Goal: Task Accomplishment & Management: Manage account settings

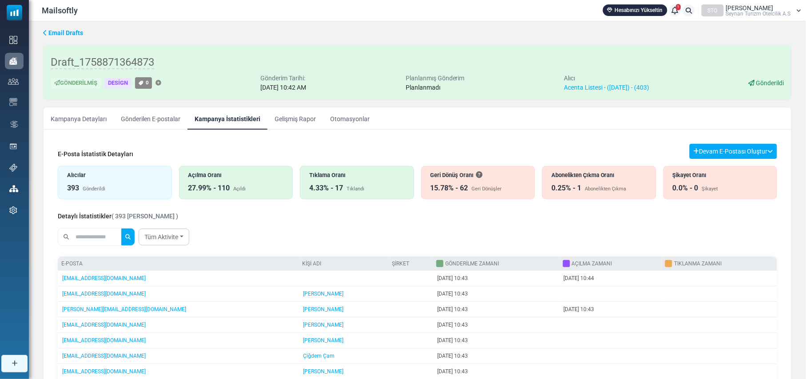
click at [338, 187] on div "4.33% - 17" at bounding box center [326, 188] width 34 height 11
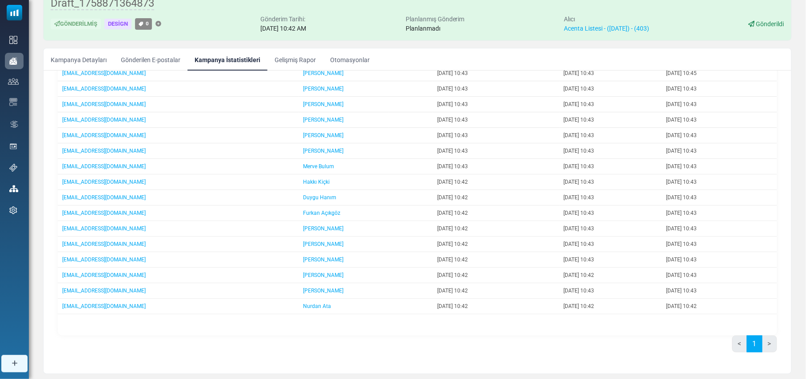
click at [155, 60] on link "Gönderilen E-postalar" at bounding box center [151, 59] width 74 height 22
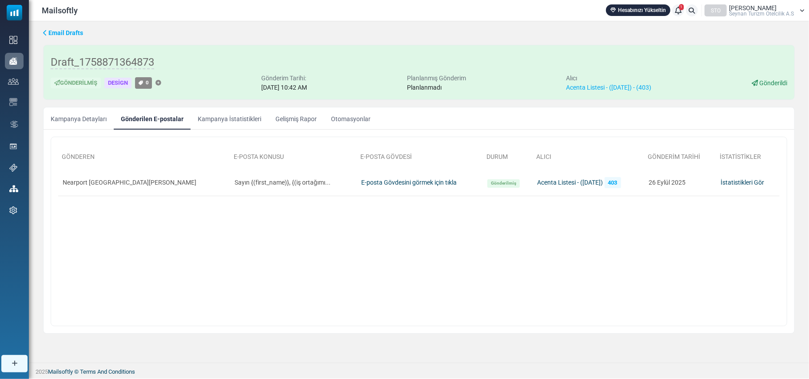
click at [229, 123] on link "Kampanya İstatistikleri" at bounding box center [230, 118] width 78 height 22
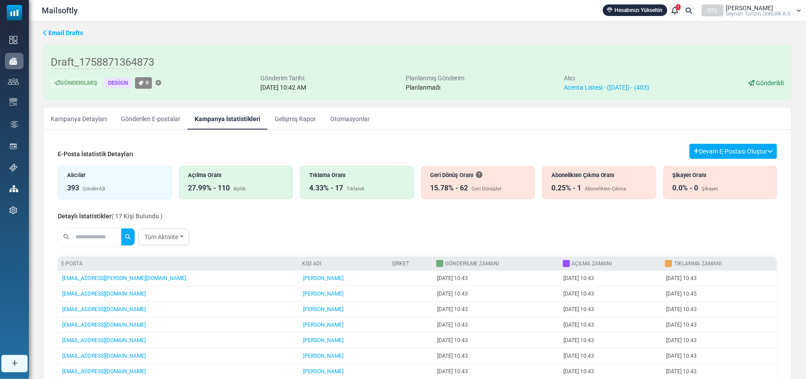
click at [459, 186] on div "15.78% - 62" at bounding box center [449, 188] width 38 height 11
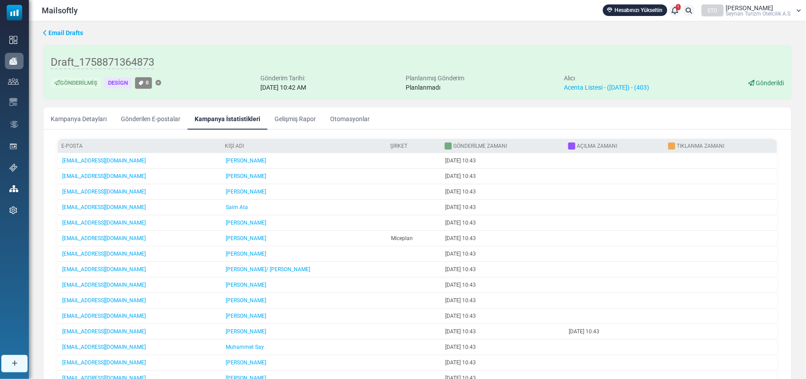
scroll to position [118, 0]
click at [123, 272] on link "[EMAIL_ADDRESS][DOMAIN_NAME]" at bounding box center [103, 269] width 83 height 6
click at [289, 119] on link "Gelişmiş Rapor" at bounding box center [295, 118] width 56 height 22
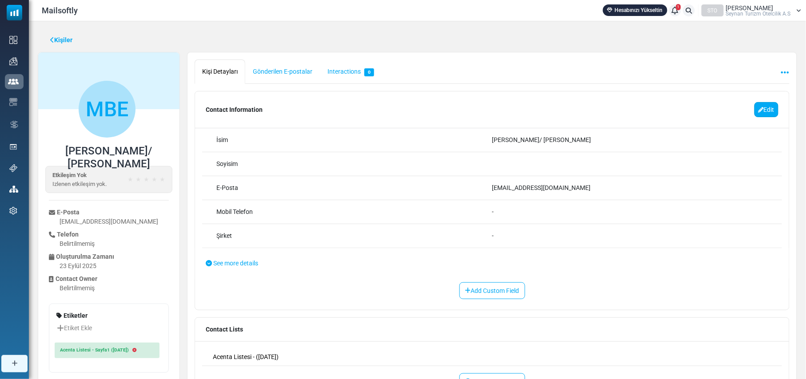
click at [759, 111] on link "Edit" at bounding box center [766, 109] width 24 height 15
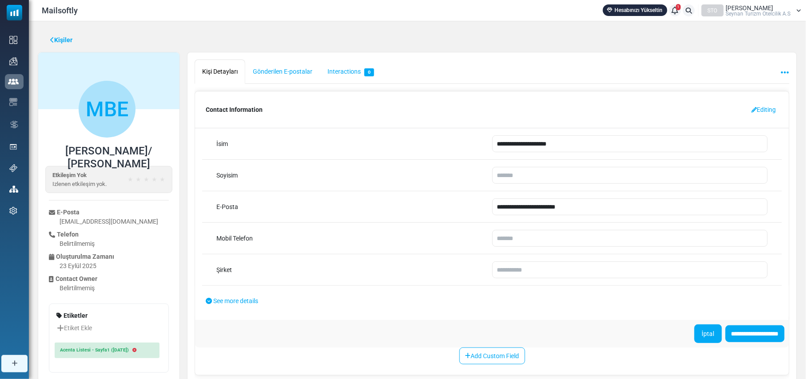
click at [700, 339] on link "İptal" at bounding box center [708, 334] width 28 height 19
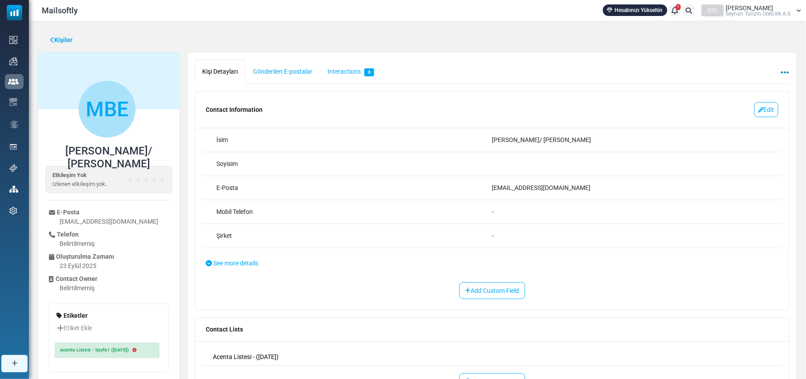
click at [782, 72] on icon at bounding box center [785, 72] width 8 height 0
click at [733, 92] on link "Kaldır" at bounding box center [747, 94] width 76 height 16
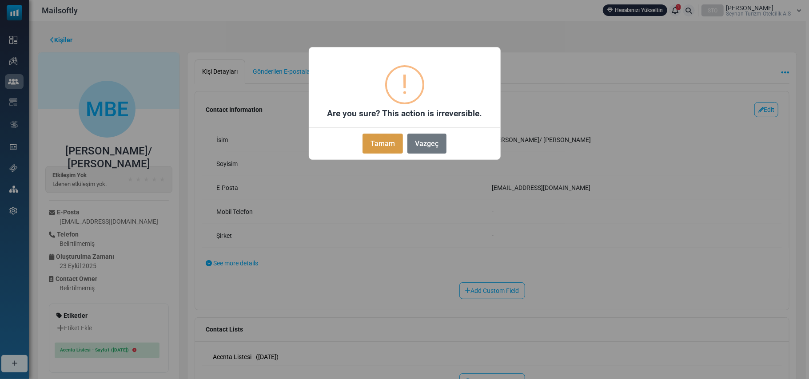
click at [383, 141] on button "Tamam" at bounding box center [382, 144] width 40 height 20
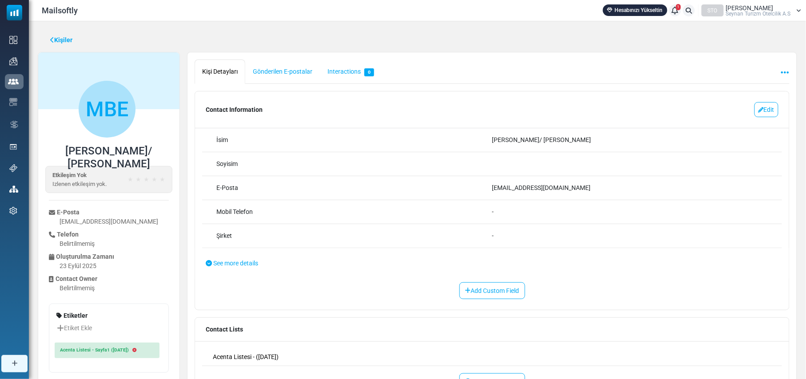
click at [61, 41] on link "Kişiler" at bounding box center [61, 40] width 22 height 9
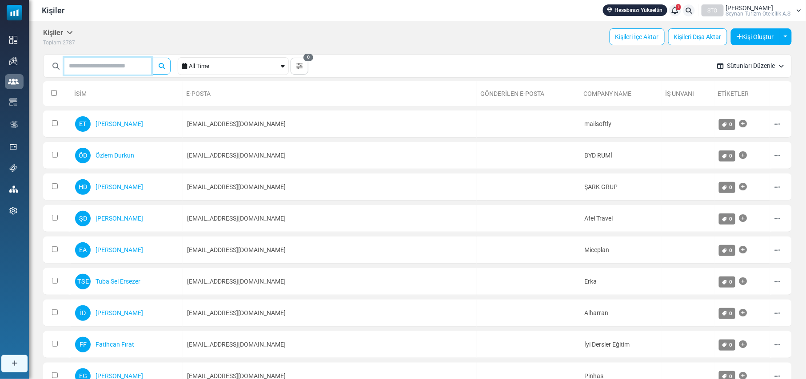
click at [113, 68] on input "text" at bounding box center [107, 66] width 87 height 17
type input "******"
click at [153, 58] on button "submit" at bounding box center [162, 66] width 18 height 17
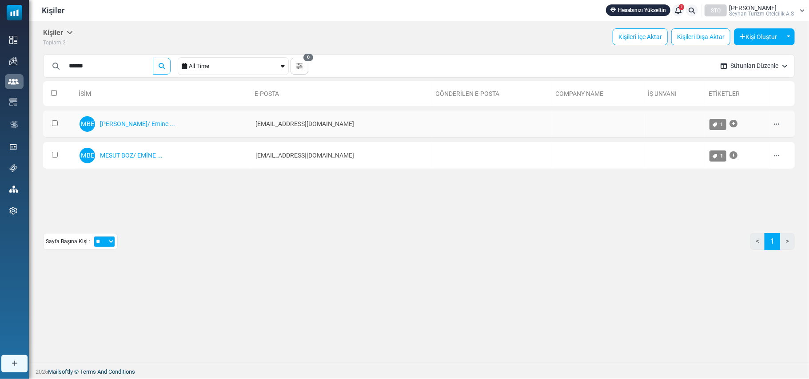
click at [776, 123] on icon at bounding box center [776, 124] width 5 height 6
click at [736, 185] on link "Sil" at bounding box center [754, 186] width 76 height 16
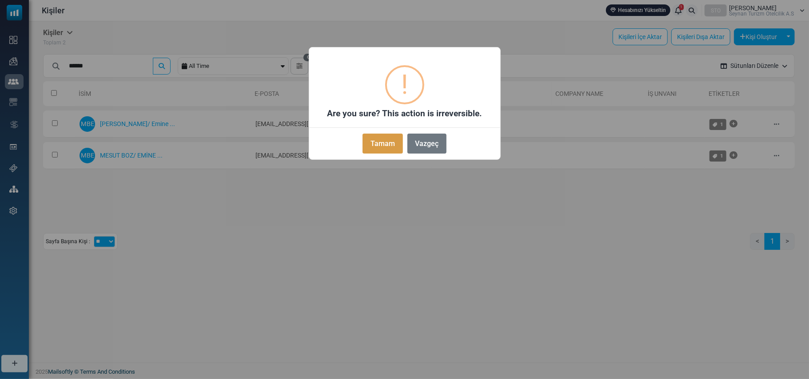
click at [375, 143] on button "Tamam" at bounding box center [382, 144] width 40 height 20
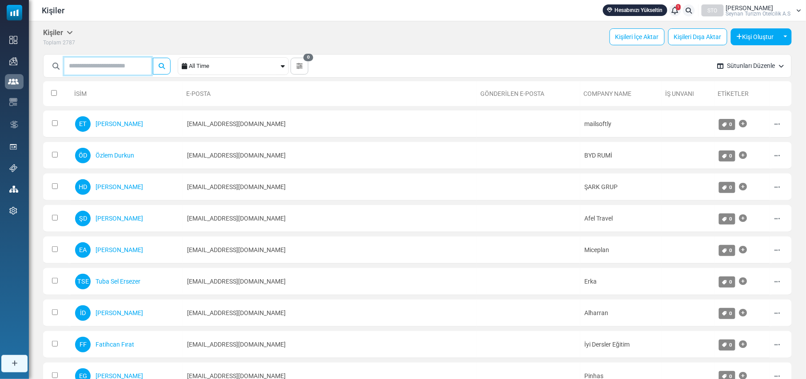
click at [120, 66] on input "text" at bounding box center [107, 66] width 87 height 17
type input "******"
click at [153, 58] on button "submit" at bounding box center [162, 66] width 18 height 17
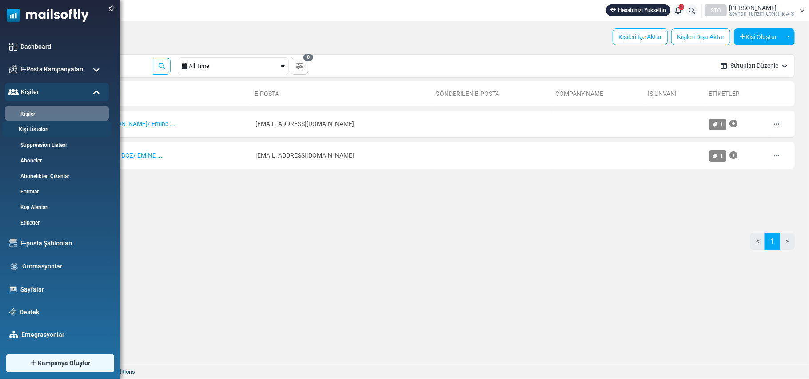
click at [40, 129] on link "Kişi Listeleri" at bounding box center [55, 130] width 107 height 8
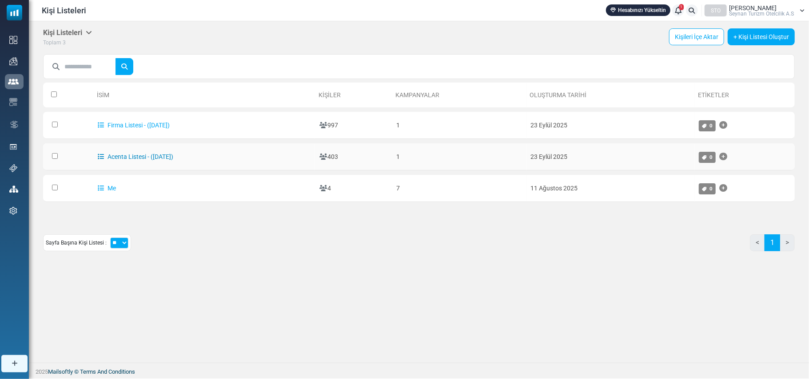
click at [118, 155] on link "Acenta Listesi - ([DATE])" at bounding box center [136, 156] width 76 height 7
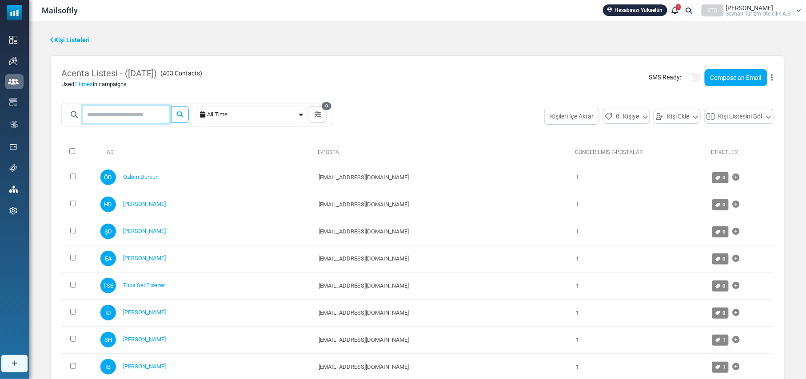
click at [121, 115] on input "text" at bounding box center [126, 114] width 87 height 17
type input "******"
click at [171, 106] on button "submit" at bounding box center [180, 114] width 18 height 17
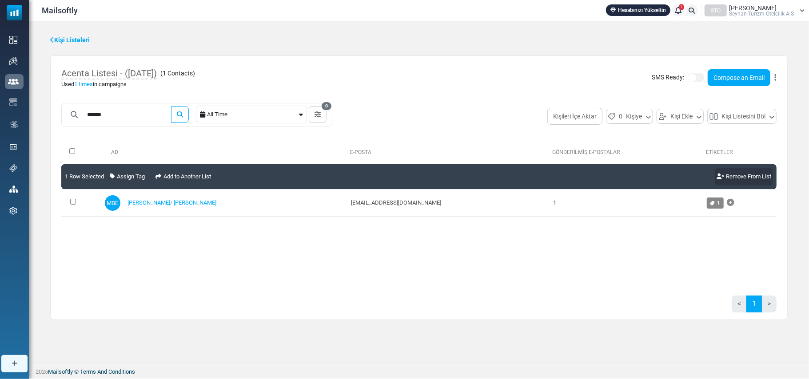
click at [755, 174] on link "Remove From List" at bounding box center [744, 177] width 58 height 18
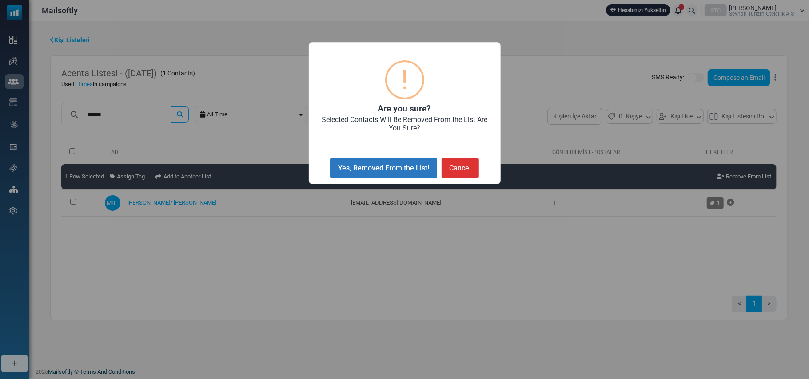
click at [400, 165] on button "Yes, Removed From the List!" at bounding box center [383, 168] width 107 height 20
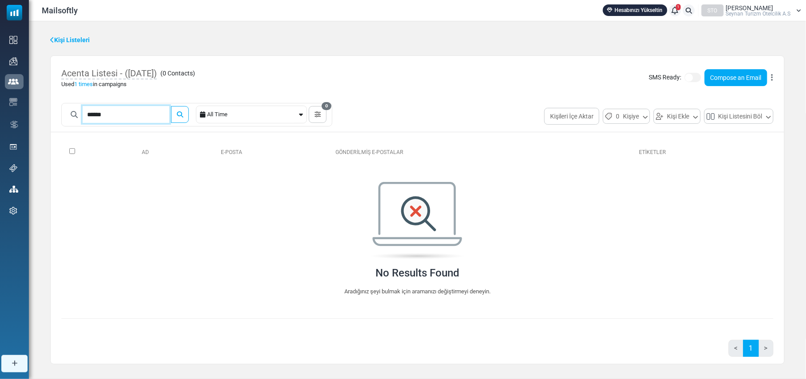
drag, startPoint x: 141, startPoint y: 115, endPoint x: 61, endPoint y: 119, distance: 80.1
click at [65, 116] on div "******" at bounding box center [126, 114] width 123 height 17
click at [71, 38] on link "Kişi Listeleri" at bounding box center [70, 40] width 40 height 9
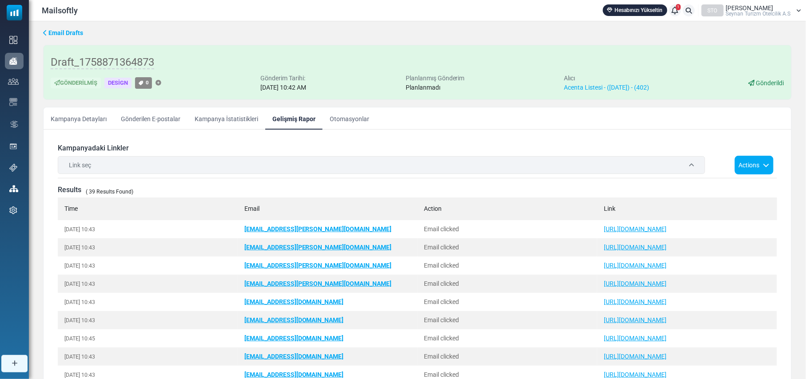
click at [89, 121] on link "Kampanya Detayları" at bounding box center [79, 118] width 70 height 22
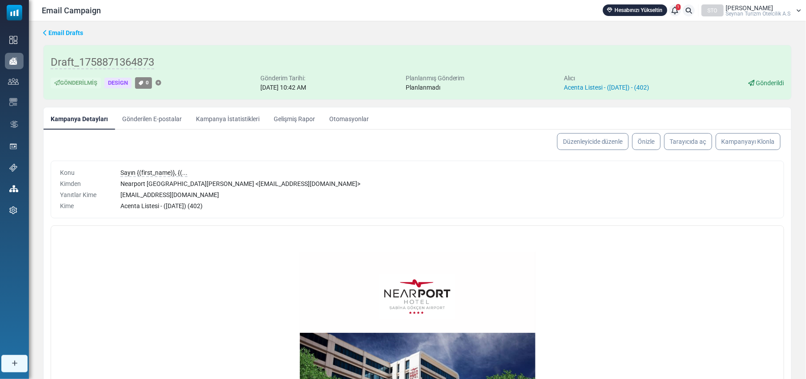
click at [616, 85] on link "Acenta Listesi - (9/23/2025) - (402)" at bounding box center [606, 87] width 85 height 7
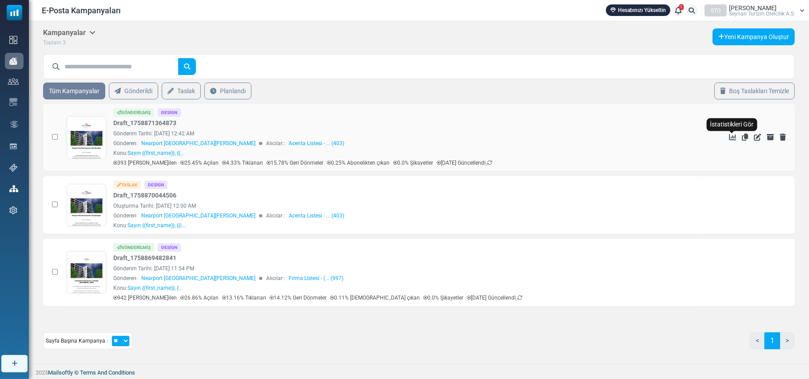
click at [732, 138] on icon "İstatistikleri Gör" at bounding box center [732, 137] width 7 height 7
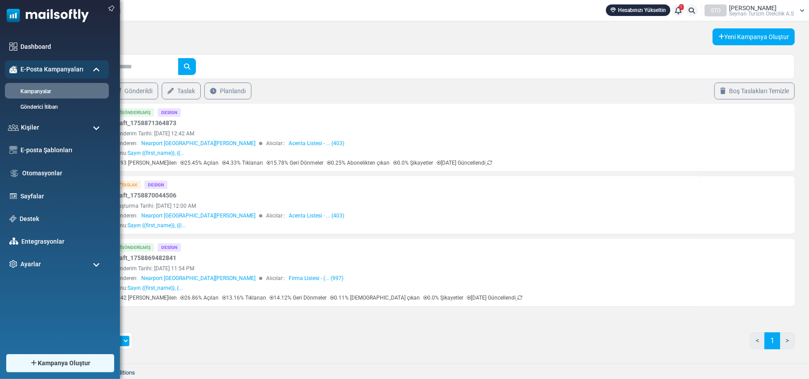
click at [96, 126] on span at bounding box center [96, 128] width 7 height 8
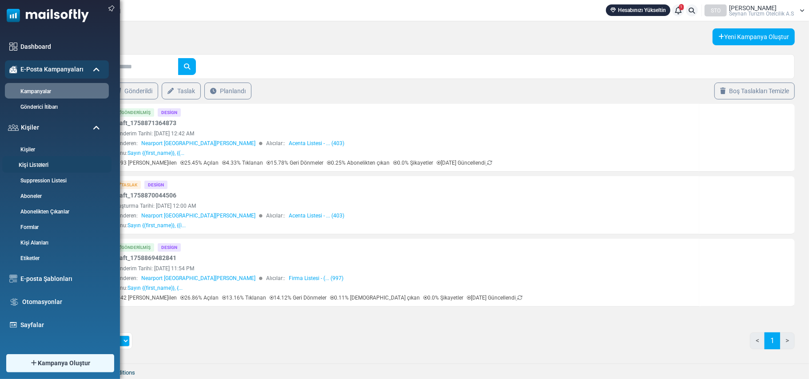
click at [41, 164] on link "Kişi Listeleri" at bounding box center [55, 165] width 107 height 8
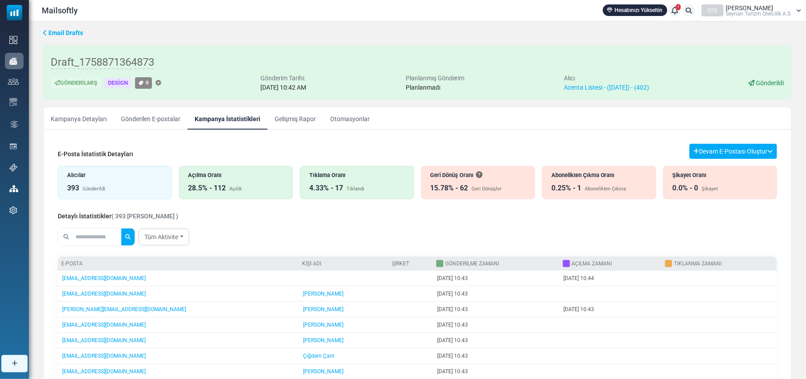
click at [478, 185] on div "15.78% - 62 Geri Dönüşler" at bounding box center [477, 188] width 95 height 11
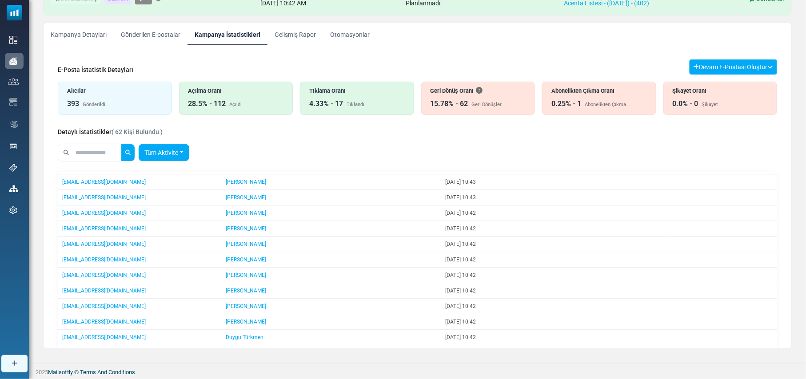
click at [188, 152] on link "Tüm Aktivite" at bounding box center [164, 152] width 51 height 17
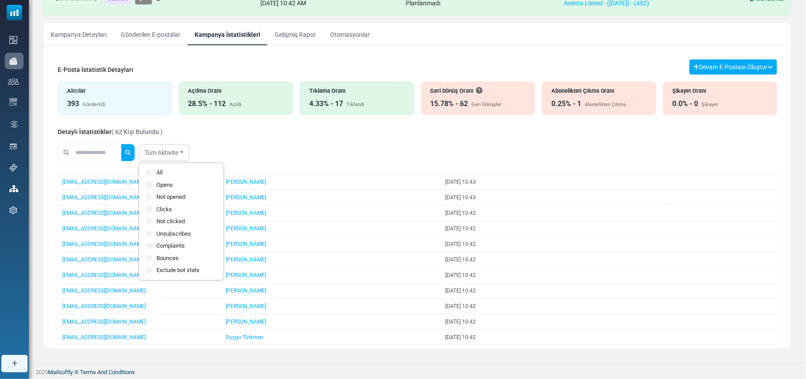
click at [258, 137] on div "E-Posta İstatistik Detayları Devam E-Postası Oluştur Filtre Sonucundan Bir List…" at bounding box center [417, 280] width 719 height 440
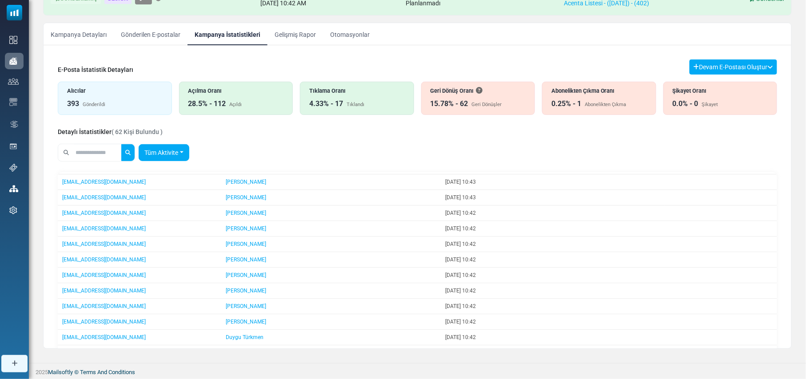
click at [189, 154] on link "Tüm Aktivite" at bounding box center [164, 152] width 51 height 17
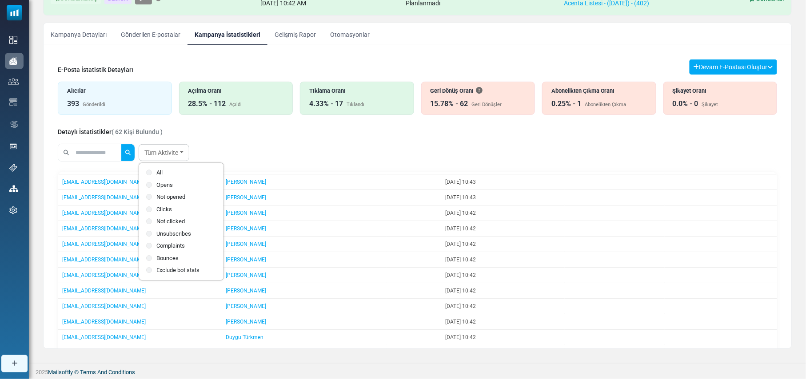
click at [171, 258] on label "Bounces" at bounding box center [181, 258] width 70 height 9
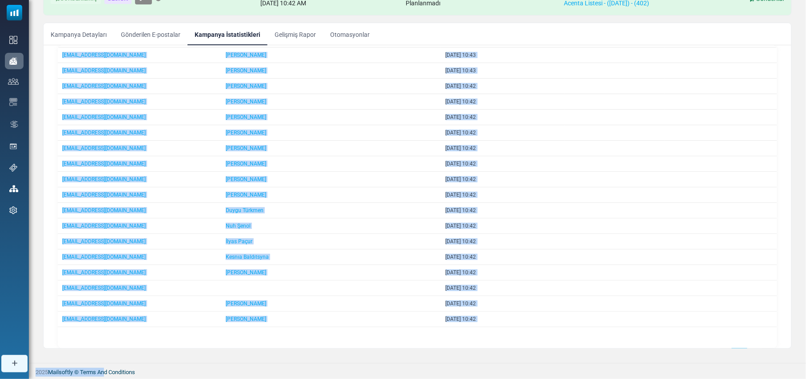
scroll to position [166, 0]
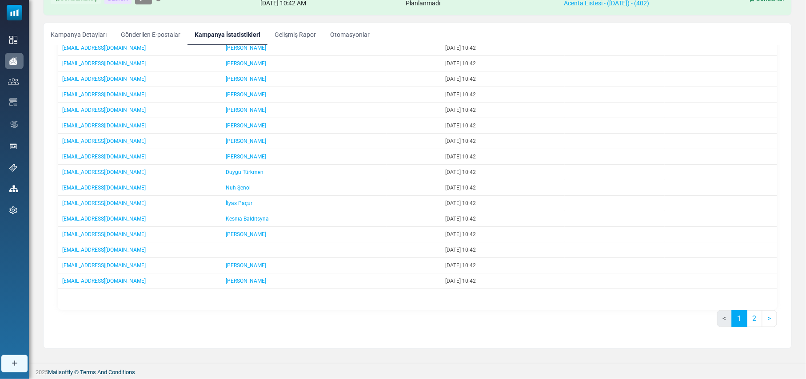
drag, startPoint x: 136, startPoint y: 185, endPoint x: 312, endPoint y: 301, distance: 210.6
click at [312, 301] on div "E-posta Kişi Adı Şirket Gönderilme Zamanı Açılma Zamanı Tıklanma Zamanı tutanla…" at bounding box center [417, 158] width 719 height 303
click at [290, 328] on div "< 1 2 >" at bounding box center [417, 322] width 719 height 24
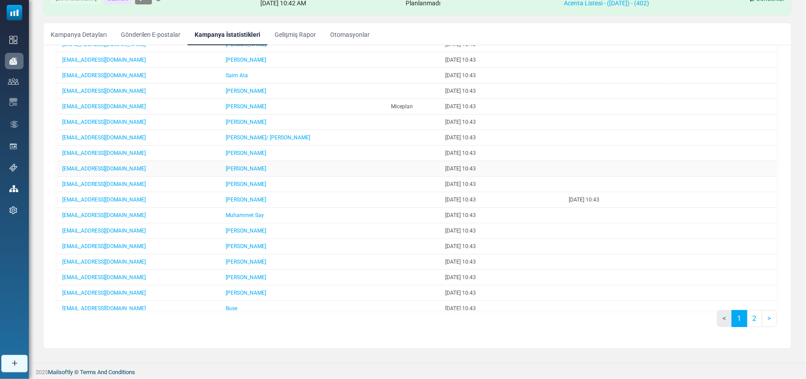
scroll to position [0, 0]
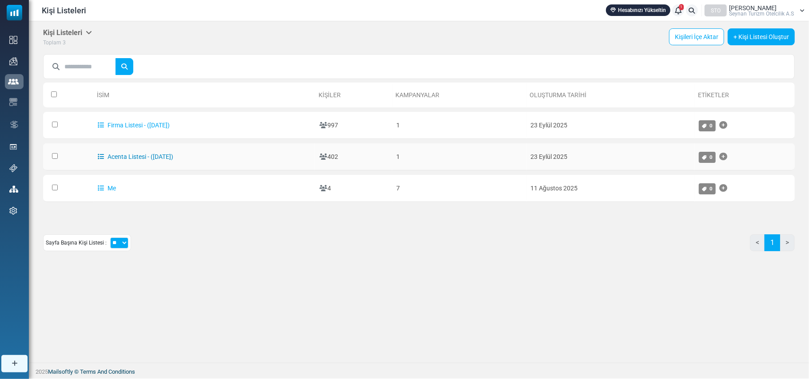
click at [132, 155] on link "Acenta Listesi - ([DATE])" at bounding box center [136, 156] width 76 height 7
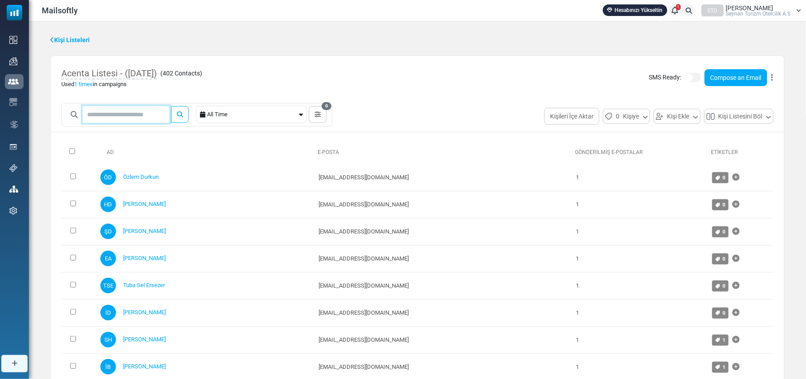
click at [134, 107] on input "text" at bounding box center [126, 114] width 87 height 17
type input "*****"
click at [171, 106] on button "submit" at bounding box center [180, 114] width 18 height 17
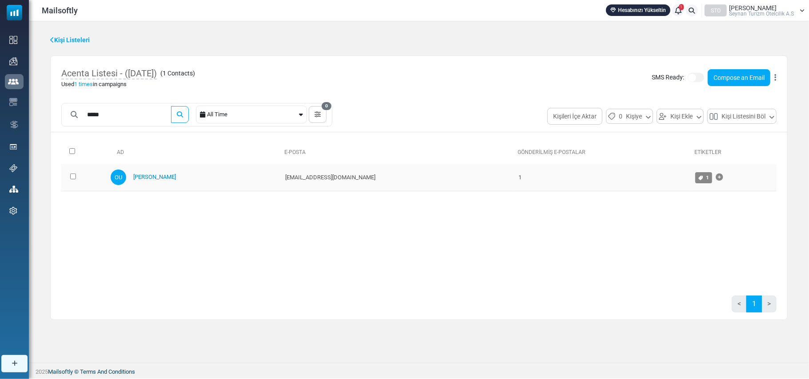
click at [155, 179] on link "[PERSON_NAME]" at bounding box center [154, 177] width 43 height 7
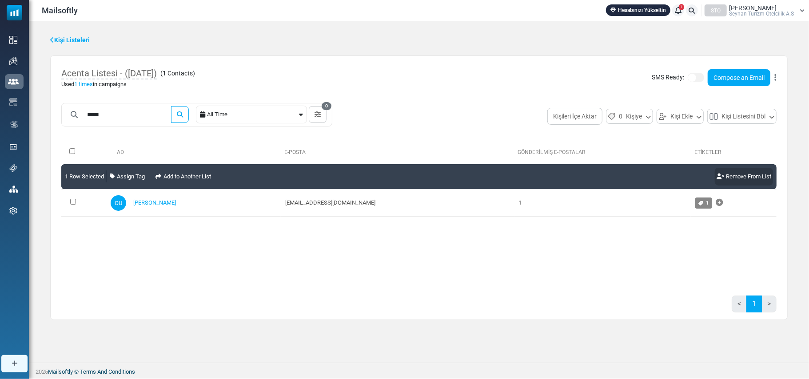
click at [747, 175] on link "Remove From List" at bounding box center [744, 177] width 58 height 18
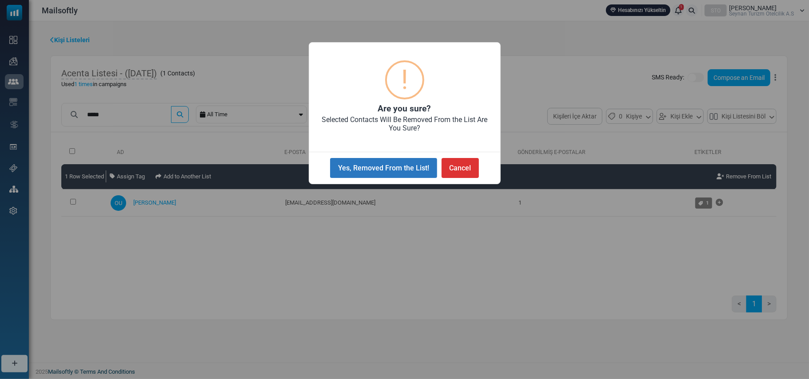
click at [384, 167] on button "Yes, Removed From the List!" at bounding box center [383, 168] width 107 height 20
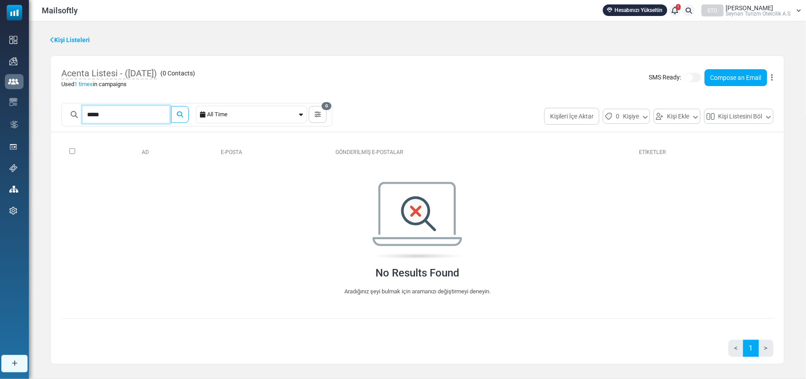
drag, startPoint x: 130, startPoint y: 115, endPoint x: 70, endPoint y: 123, distance: 60.4
click at [70, 123] on div "*****" at bounding box center [126, 114] width 123 height 17
type input "****"
click at [171, 106] on button "submit" at bounding box center [180, 114] width 18 height 17
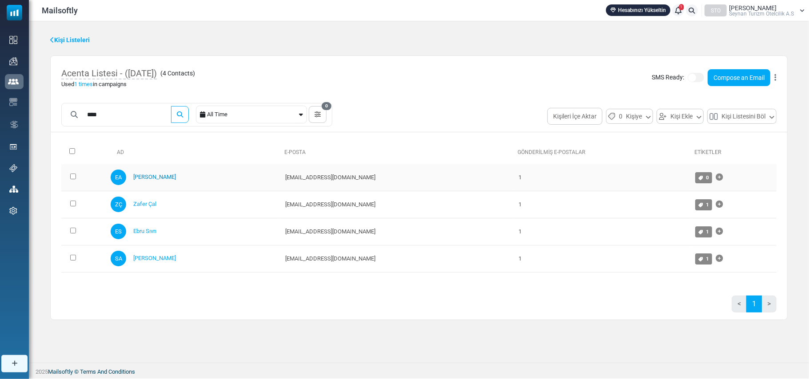
click at [151, 179] on link "[PERSON_NAME]" at bounding box center [154, 177] width 43 height 7
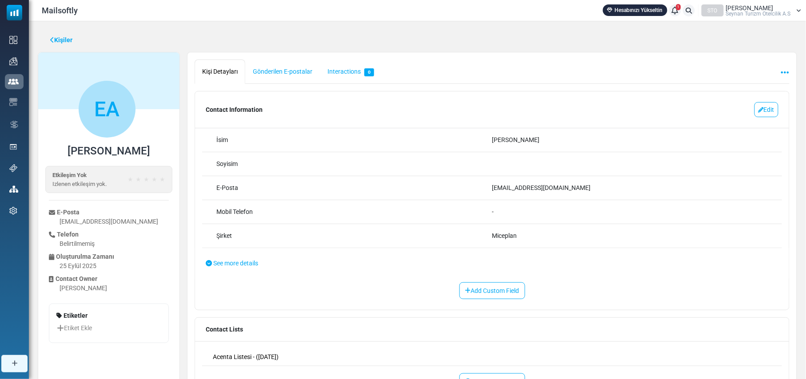
click at [770, 105] on link "Edit" at bounding box center [766, 109] width 24 height 15
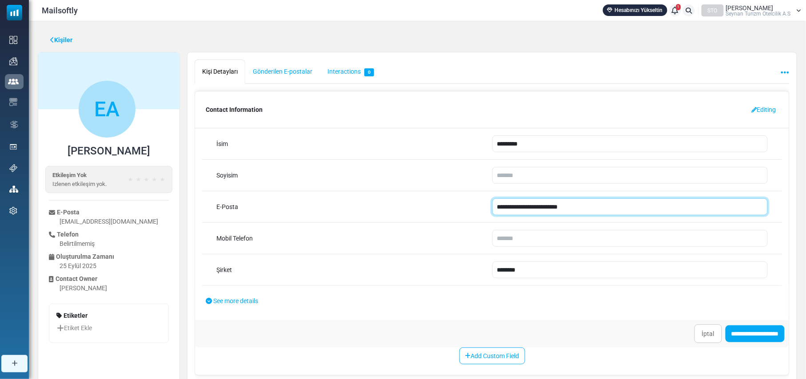
drag, startPoint x: 526, startPoint y: 208, endPoint x: 465, endPoint y: 208, distance: 61.3
click at [465, 208] on div "**********" at bounding box center [492, 207] width 580 height 32
type input "**********"
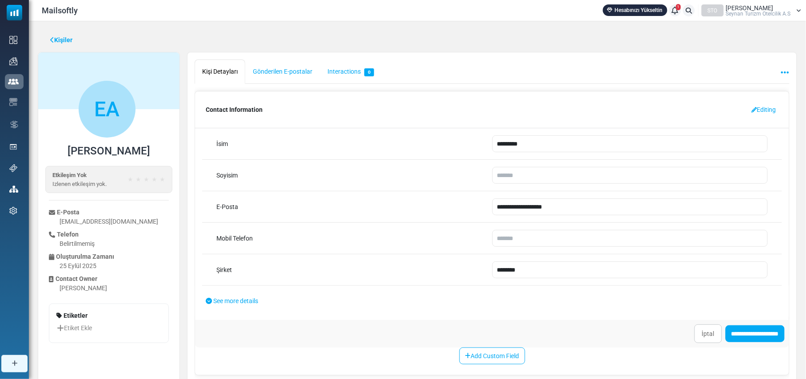
click at [314, 344] on div "**********" at bounding box center [492, 334] width 594 height 28
click at [753, 336] on input "**********" at bounding box center [754, 334] width 59 height 17
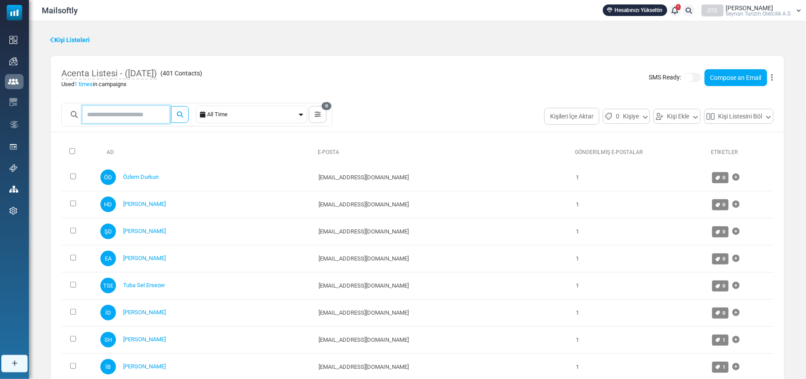
click at [131, 115] on input "text" at bounding box center [126, 114] width 87 height 17
type input "****"
click at [171, 106] on button "submit" at bounding box center [180, 114] width 18 height 17
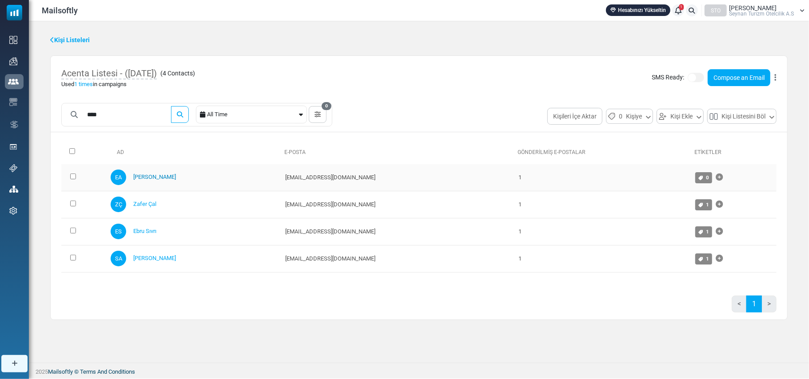
click at [154, 175] on link "[PERSON_NAME]" at bounding box center [154, 177] width 43 height 7
click at [152, 119] on input "****" at bounding box center [126, 114] width 87 height 17
drag, startPoint x: 148, startPoint y: 122, endPoint x: 53, endPoint y: 116, distance: 95.2
click at [56, 116] on div "**** All Time 0 Save Filter Filter Name Cancel Save Filter Contacts You can cre…" at bounding box center [419, 116] width 736 height 27
click at [285, 294] on div "Ad E-Posta Gönderilmiş E-Postalar Etiketler 0 Selected Assign Tag Add to Anothe…" at bounding box center [419, 229] width 736 height 180
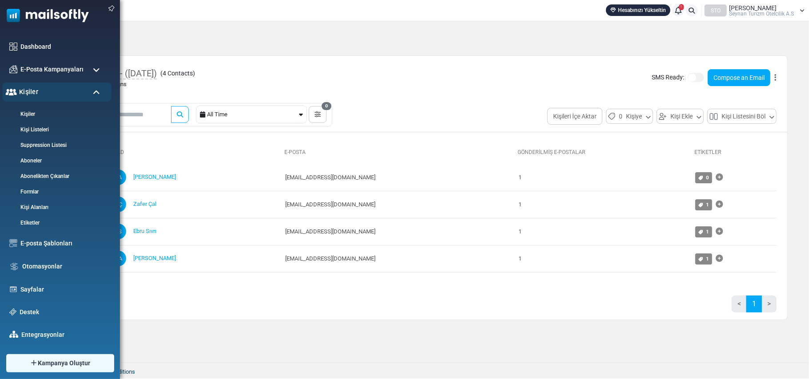
click at [89, 91] on div "Kişiler" at bounding box center [56, 92] width 109 height 19
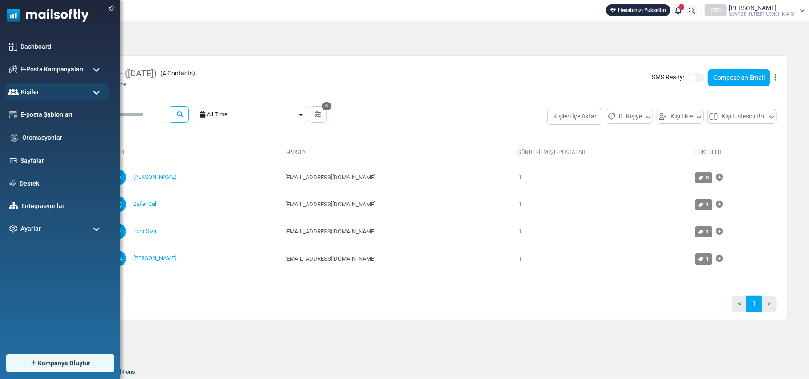
click at [94, 68] on span at bounding box center [96, 70] width 7 height 8
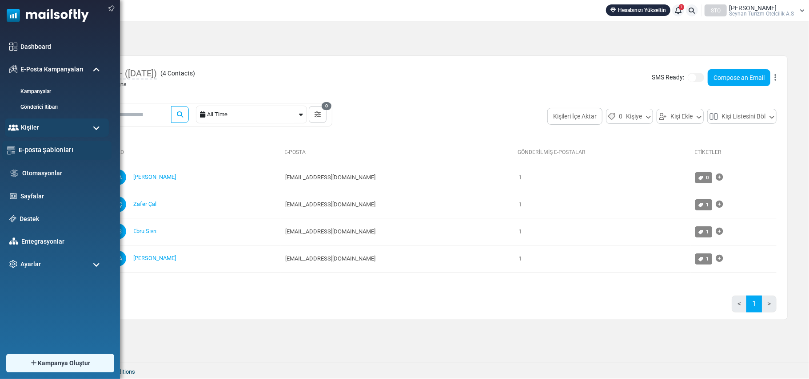
click at [69, 149] on link "E-posta Şablonları" at bounding box center [63, 150] width 88 height 10
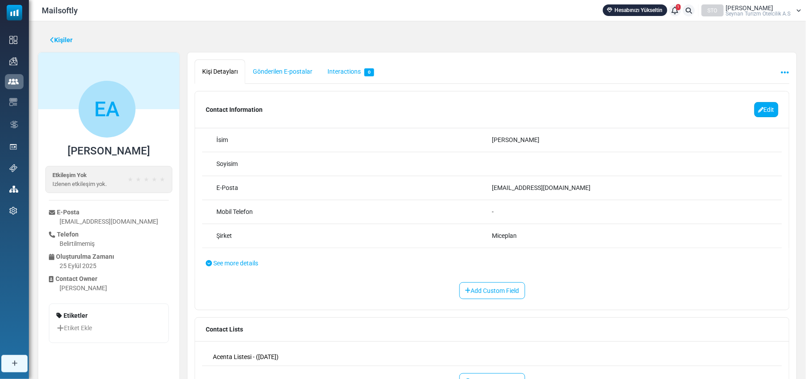
click at [758, 110] on icon at bounding box center [760, 110] width 5 height 0
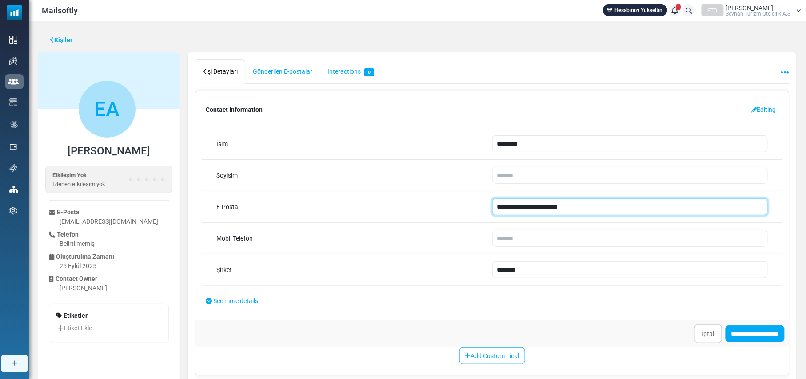
drag, startPoint x: 526, startPoint y: 208, endPoint x: 454, endPoint y: 210, distance: 72.0
click at [454, 210] on div "**********" at bounding box center [492, 207] width 580 height 32
click at [569, 208] on input "**********" at bounding box center [630, 207] width 276 height 17
type input "**********"
click at [725, 326] on input "**********" at bounding box center [754, 334] width 59 height 17
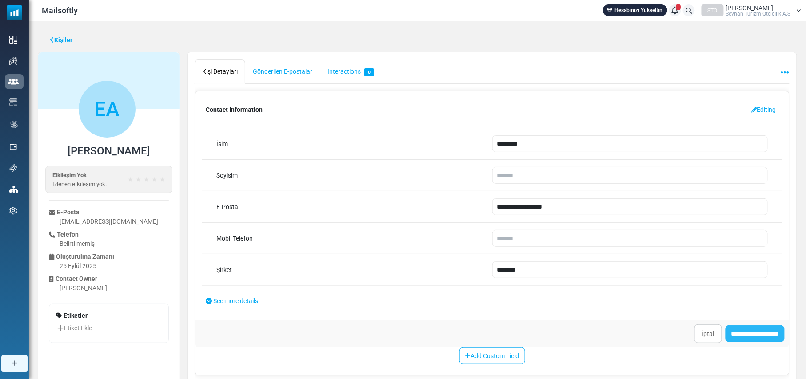
click at [747, 333] on input "**********" at bounding box center [754, 334] width 59 height 17
click at [761, 109] on link "Editing" at bounding box center [763, 109] width 29 height 15
click at [741, 334] on input "**********" at bounding box center [754, 334] width 59 height 17
click at [284, 76] on link "Gönderilen E-postalar" at bounding box center [282, 72] width 75 height 24
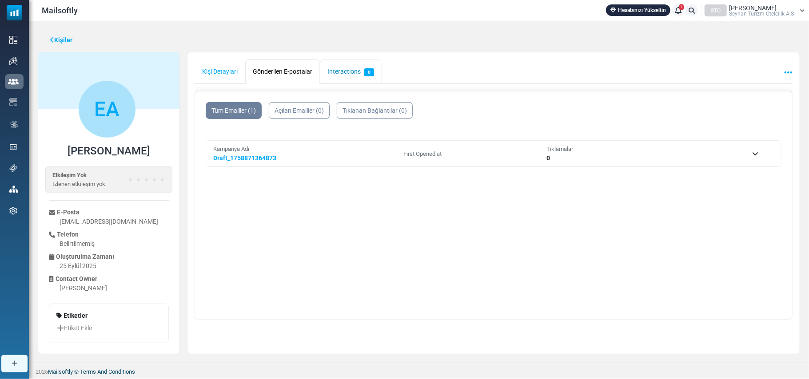
click at [354, 72] on link "Interactions 0" at bounding box center [351, 72] width 62 height 24
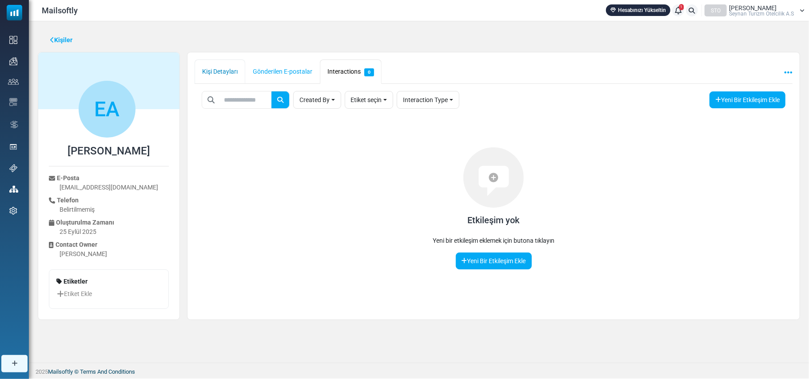
click at [222, 69] on link "Kişi Detayları" at bounding box center [220, 72] width 51 height 24
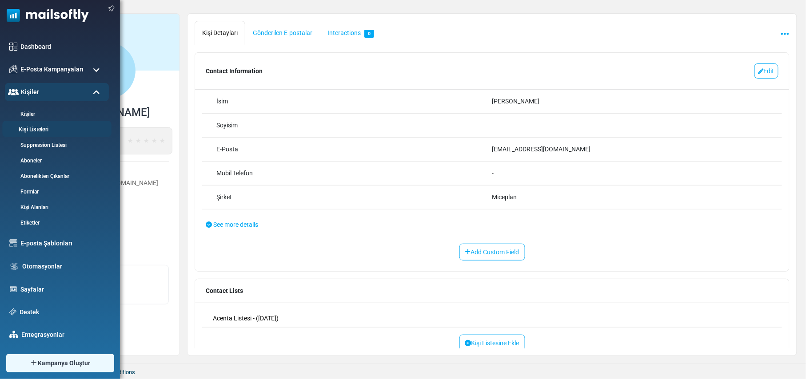
click at [36, 130] on link "Kişi Listeleri" at bounding box center [55, 130] width 107 height 8
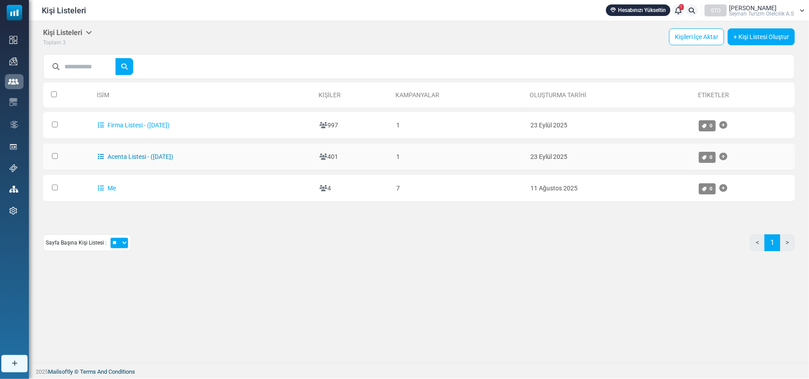
click at [115, 155] on link "Acenta Listesi - ([DATE])" at bounding box center [136, 156] width 76 height 7
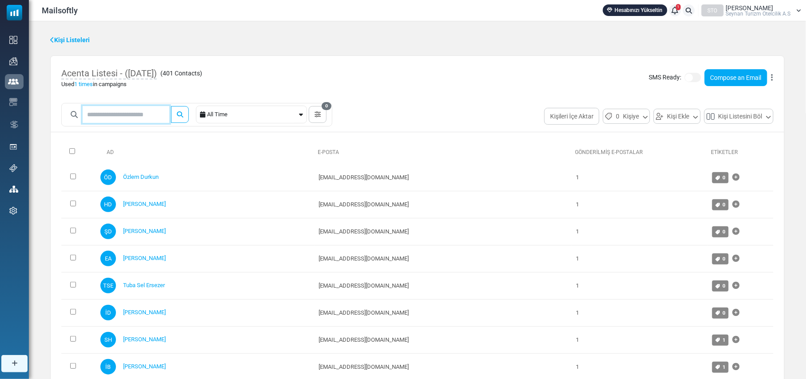
click at [132, 115] on input "text" at bounding box center [126, 114] width 87 height 17
type input "****"
click at [171, 106] on button "submit" at bounding box center [180, 114] width 18 height 17
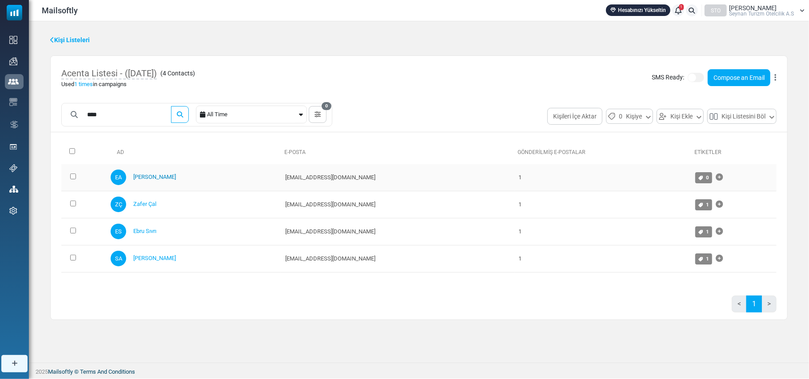
click at [156, 177] on link "[PERSON_NAME]" at bounding box center [154, 177] width 43 height 7
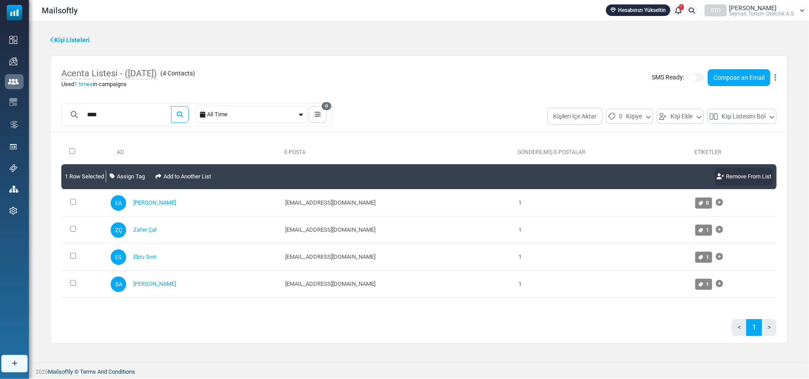
click at [764, 176] on link "Remove From List" at bounding box center [744, 177] width 58 height 18
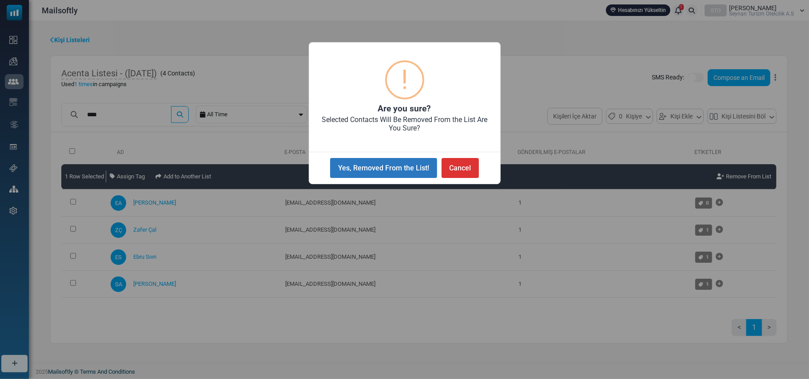
click at [391, 162] on button "Yes, Removed From the List!" at bounding box center [383, 168] width 107 height 20
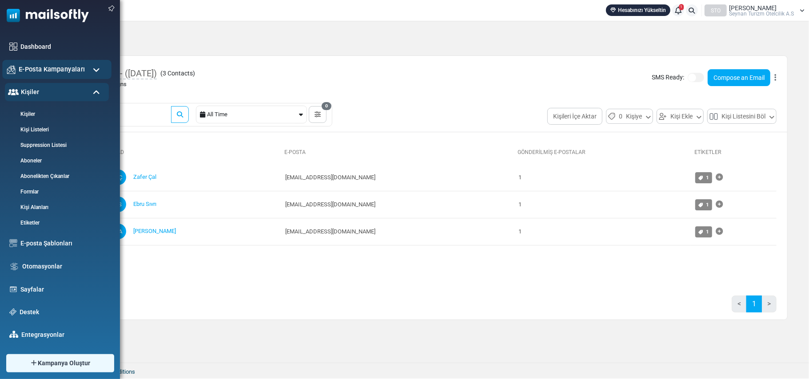
click at [91, 68] on div "E-Posta Kampanyaları" at bounding box center [56, 69] width 109 height 19
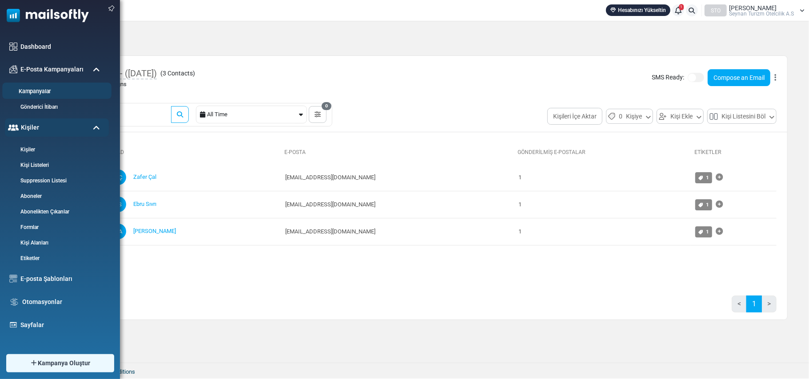
click at [46, 91] on link "Kampanyalar" at bounding box center [55, 91] width 107 height 8
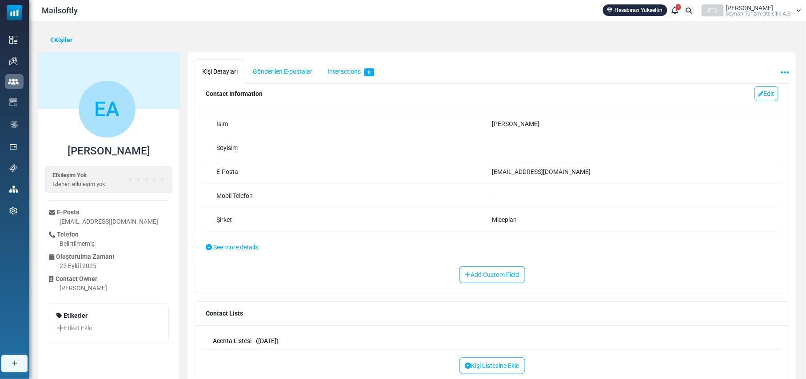
scroll to position [20, 0]
click at [400, 338] on div "Acenta Listesi - ([DATE]) Listeden Kaldır" at bounding box center [492, 339] width 580 height 17
click at [743, 342] on link "Listeden Kaldır" at bounding box center [745, 339] width 51 height 13
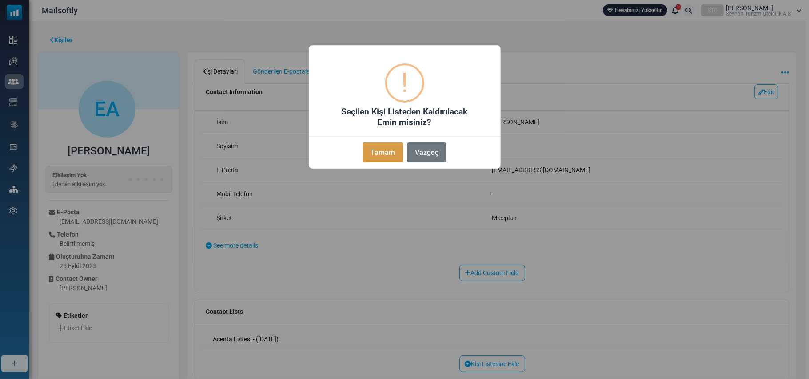
click at [377, 156] on button "Tamam" at bounding box center [382, 153] width 40 height 20
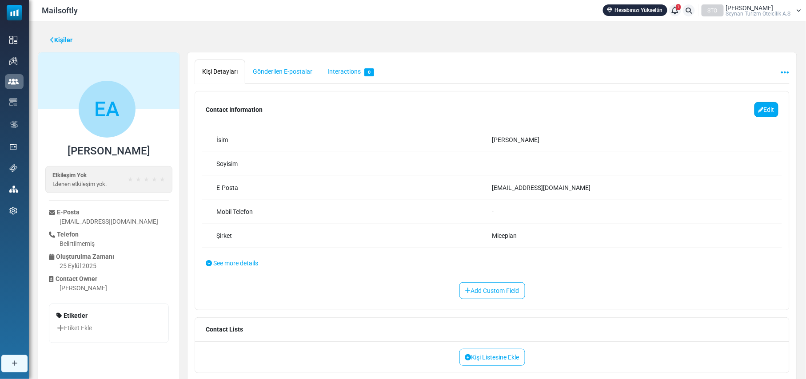
click at [764, 112] on link "Edit" at bounding box center [766, 109] width 24 height 15
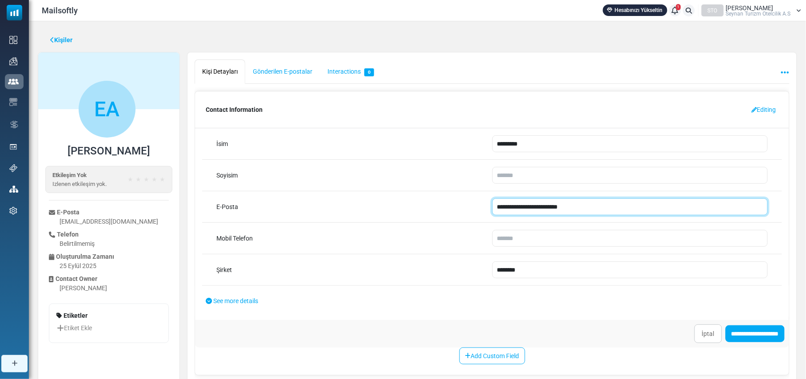
drag, startPoint x: 528, startPoint y: 208, endPoint x: 447, endPoint y: 212, distance: 80.9
click at [447, 212] on div "**********" at bounding box center [492, 207] width 580 height 32
type input "**********"
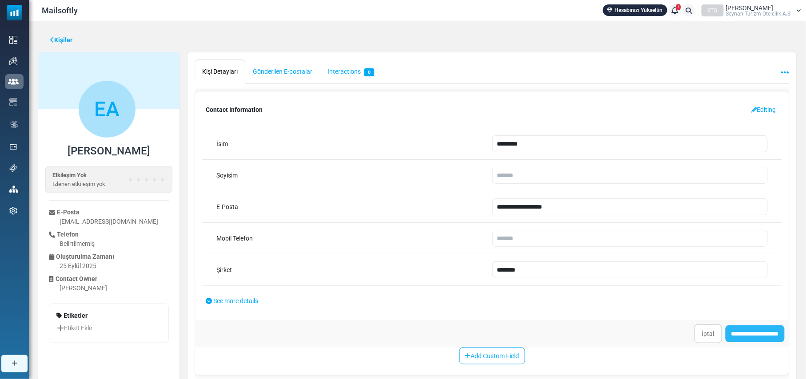
click at [738, 336] on input "**********" at bounding box center [754, 334] width 59 height 17
click at [499, 358] on link "Add Custom Field" at bounding box center [492, 356] width 66 height 17
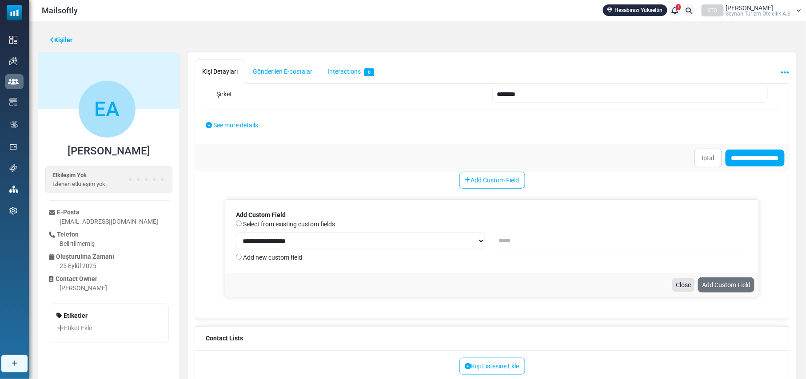
scroll to position [181, 0]
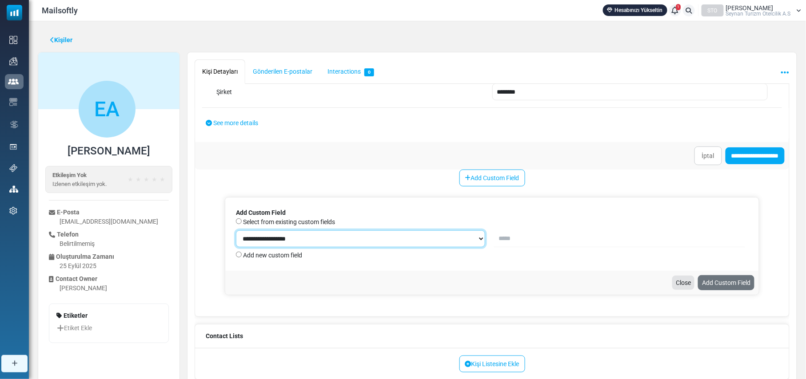
click at [475, 237] on select "**********" at bounding box center [361, 239] width 250 height 17
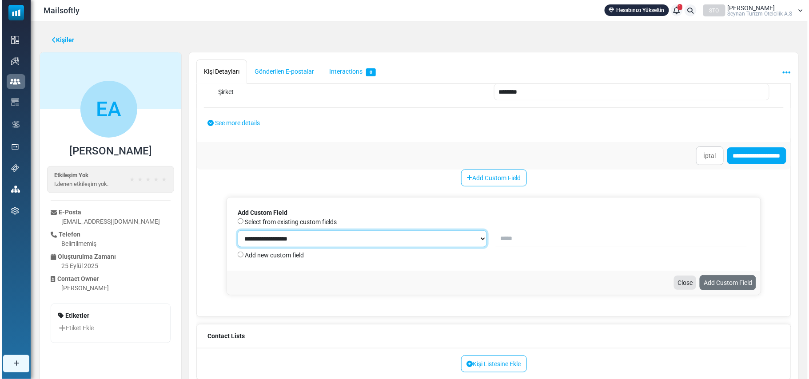
scroll to position [40, 0]
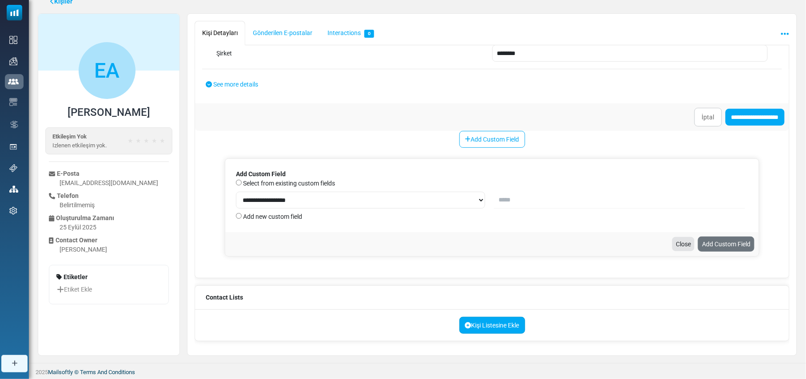
click at [505, 326] on link "Kişi Listesine Ekle" at bounding box center [492, 325] width 66 height 17
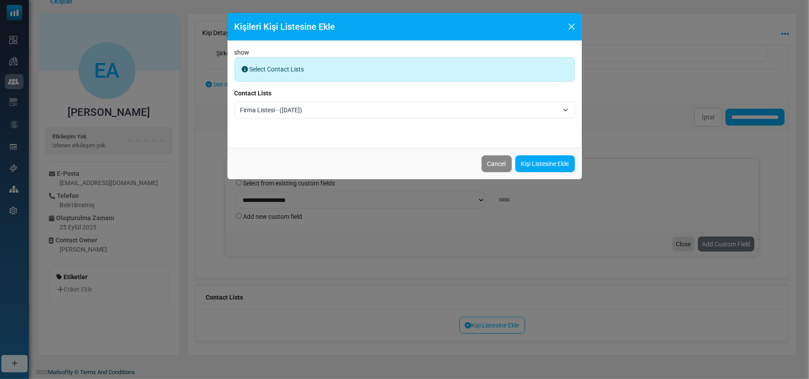
click at [565, 111] on span "Firma Listesi - (9/23/2025)" at bounding box center [404, 110] width 340 height 17
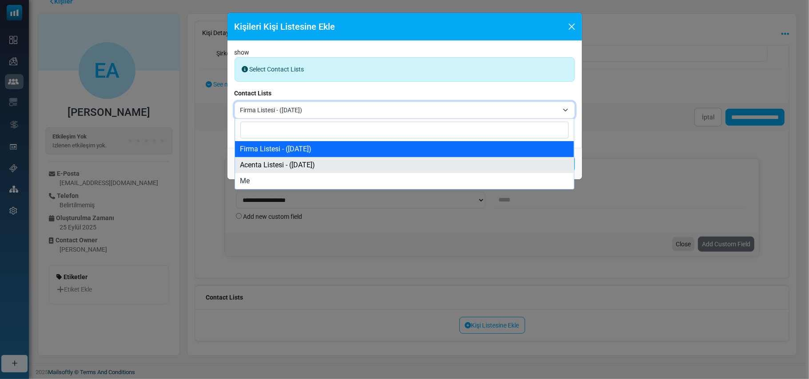
select select "*****"
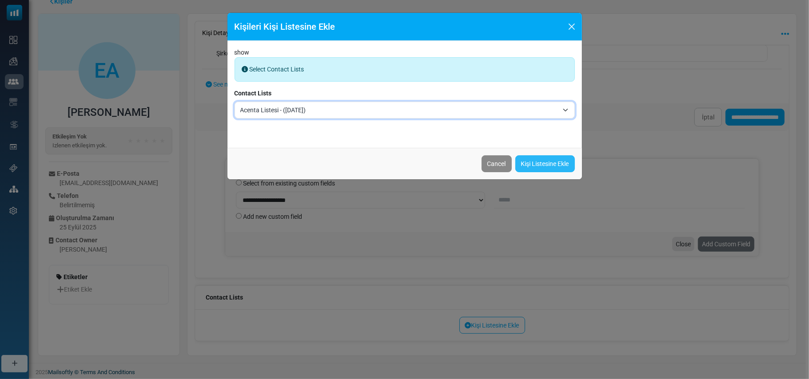
click at [544, 163] on link "Kişi Listesine Ekle" at bounding box center [545, 163] width 60 height 17
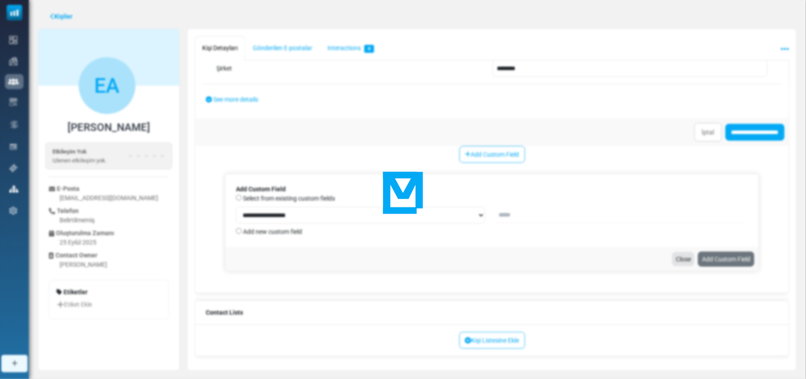
scroll to position [0, 0]
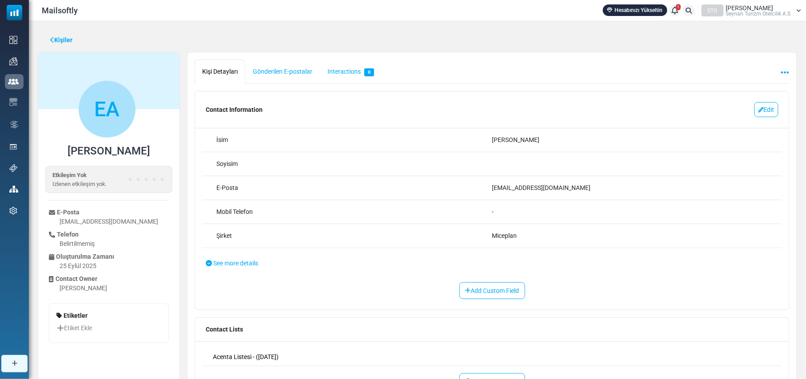
click at [55, 40] on link "Kişiler" at bounding box center [61, 40] width 22 height 9
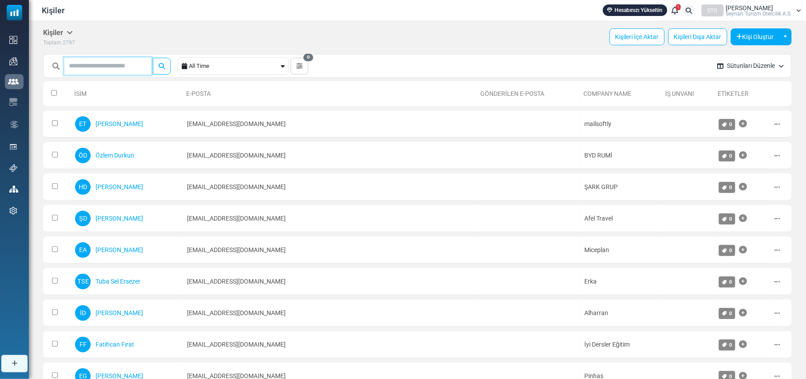
click at [113, 64] on input "text" at bounding box center [107, 66] width 87 height 17
click at [110, 69] on input "****" at bounding box center [107, 66] width 87 height 17
click at [153, 58] on button "submit" at bounding box center [162, 66] width 18 height 17
click at [117, 66] on input "****" at bounding box center [107, 66] width 87 height 17
type input "********"
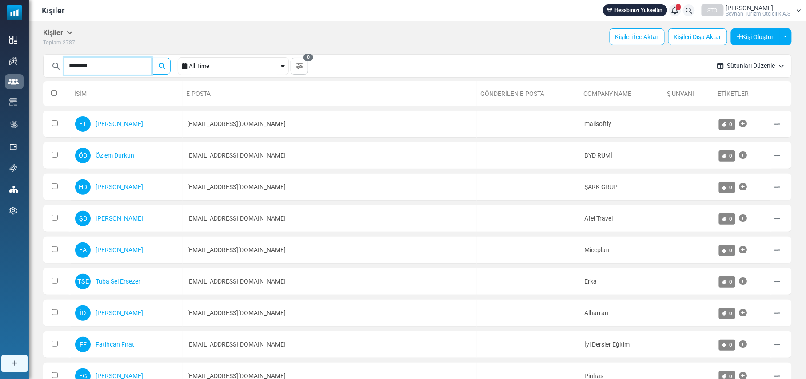
click at [153, 58] on button "submit" at bounding box center [162, 66] width 18 height 17
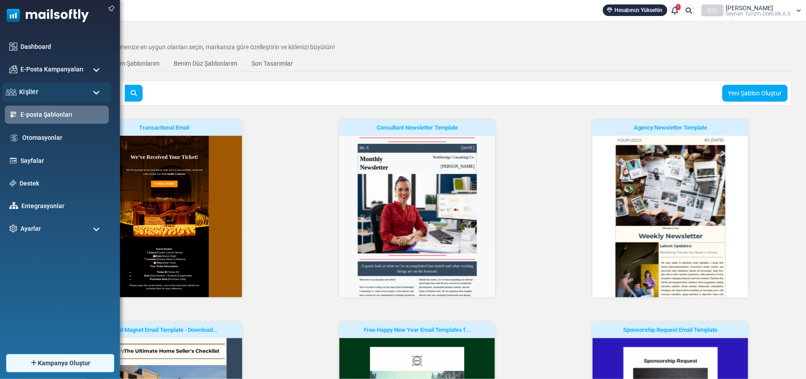
click at [62, 89] on div "Kişiler" at bounding box center [56, 92] width 109 height 19
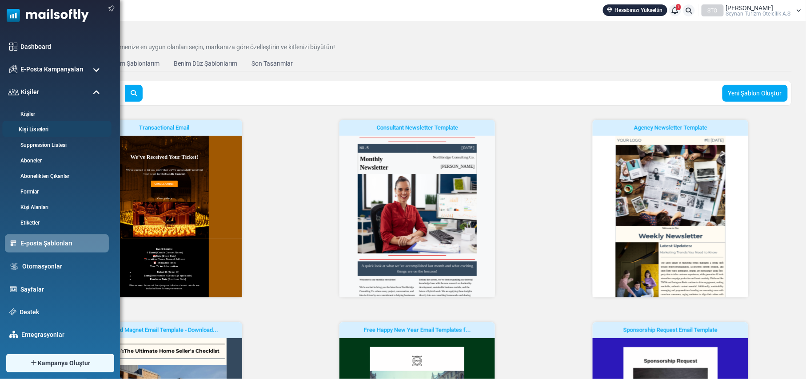
click at [51, 128] on link "Kişi Listeleri" at bounding box center [55, 130] width 107 height 8
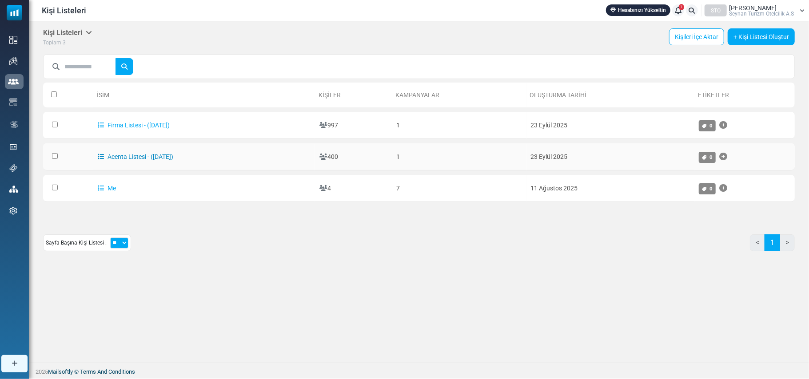
click at [131, 157] on link "Acenta Listesi - ([DATE])" at bounding box center [136, 156] width 76 height 7
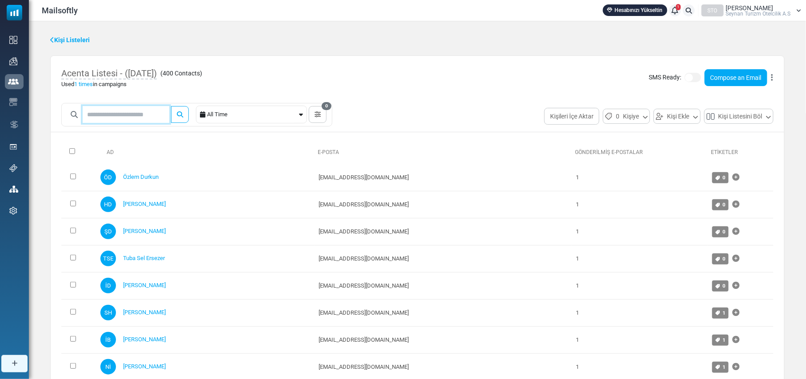
click at [135, 118] on input "text" at bounding box center [126, 114] width 87 height 17
type input "****"
click at [171, 106] on button "submit" at bounding box center [180, 114] width 18 height 17
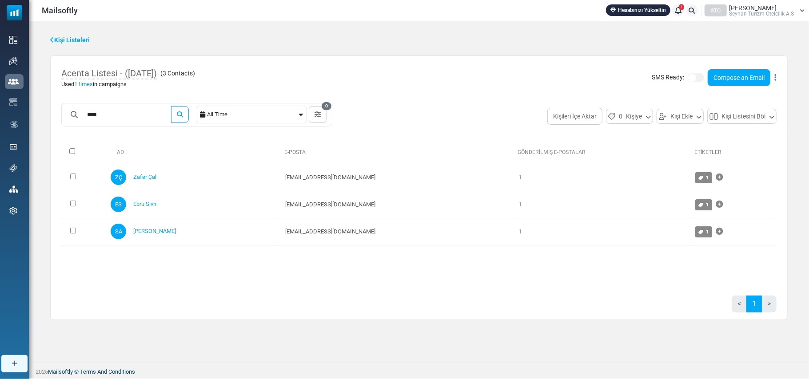
click at [284, 292] on div "Ad E-Posta Gönderilmiş E-Postalar Etiketler 0 Selected Assign Tag Add to Anothe…" at bounding box center [419, 229] width 736 height 180
click at [674, 117] on button "Kişi Ekle" at bounding box center [679, 116] width 47 height 15
click at [675, 143] on link "Kişi Oluştur" at bounding box center [699, 140] width 76 height 11
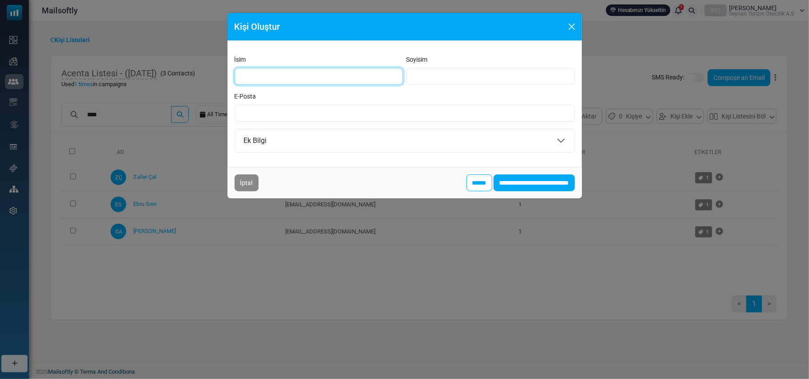
click at [308, 82] on input "İsim" at bounding box center [318, 76] width 168 height 17
type input "*********"
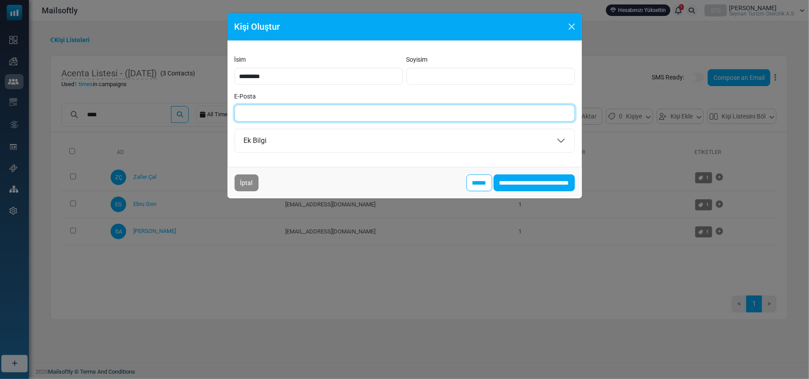
click at [267, 107] on input "E-Posta" at bounding box center [404, 113] width 340 height 17
click at [267, 109] on input "E-Posta" at bounding box center [404, 113] width 340 height 17
click at [269, 118] on input "E-Posta" at bounding box center [404, 113] width 340 height 17
paste input "*"
type input "**********"
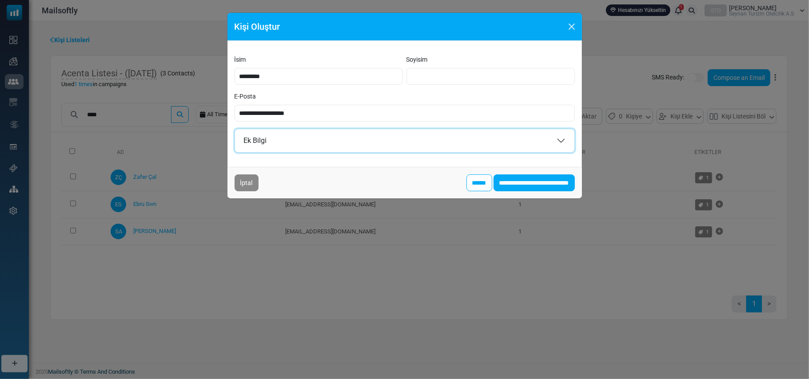
click at [309, 139] on button "Ek Bilgi" at bounding box center [404, 140] width 339 height 23
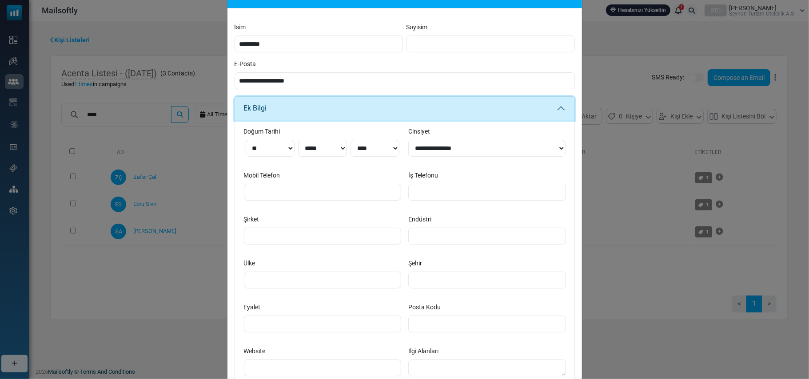
scroll to position [59, 0]
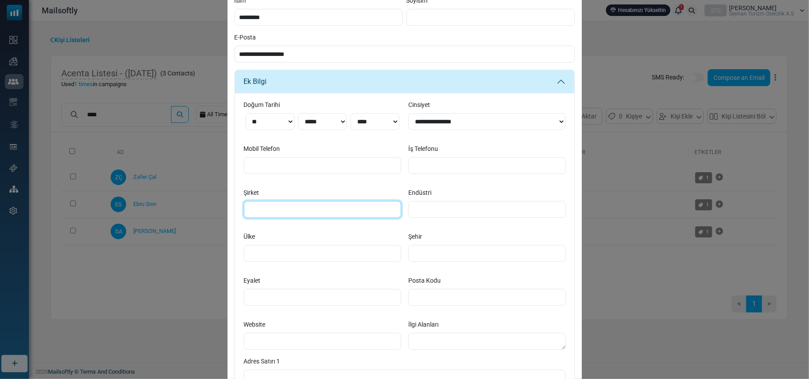
click at [299, 210] on input "Şirket" at bounding box center [323, 209] width 158 height 17
type input "********"
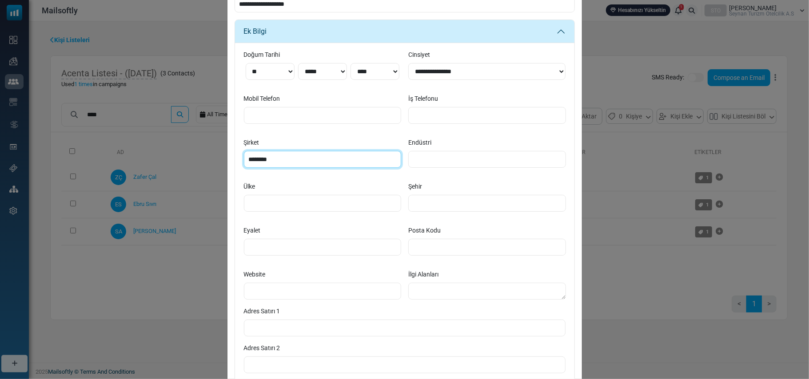
scroll to position [214, 0]
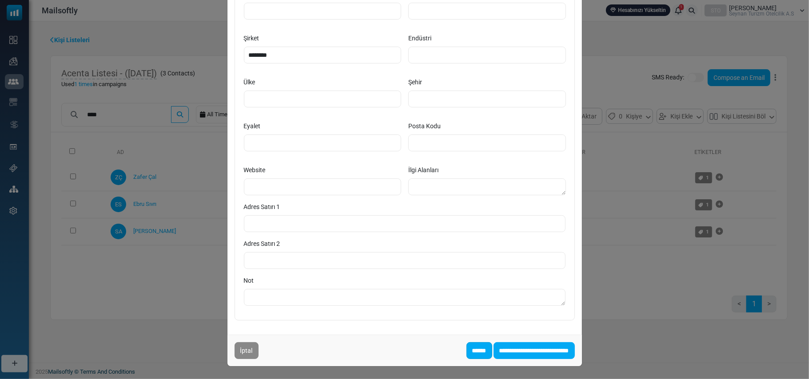
click at [466, 347] on input "******" at bounding box center [479, 350] width 26 height 17
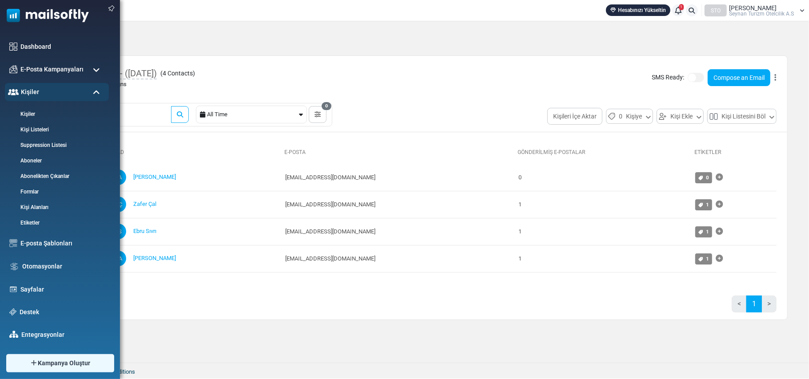
click at [98, 68] on span at bounding box center [96, 70] width 7 height 8
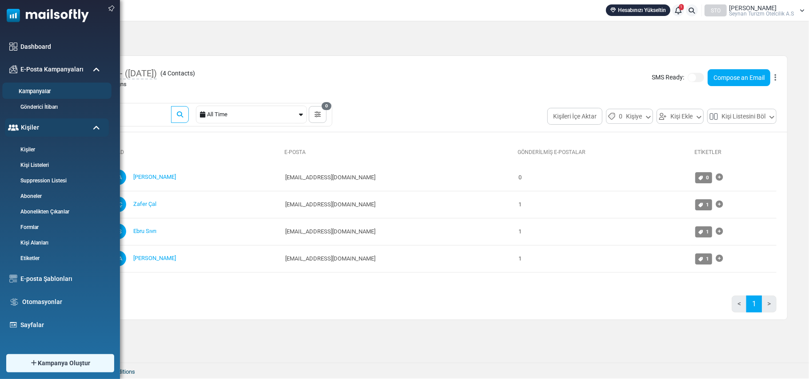
click at [40, 91] on link "Kampanyalar" at bounding box center [55, 91] width 107 height 8
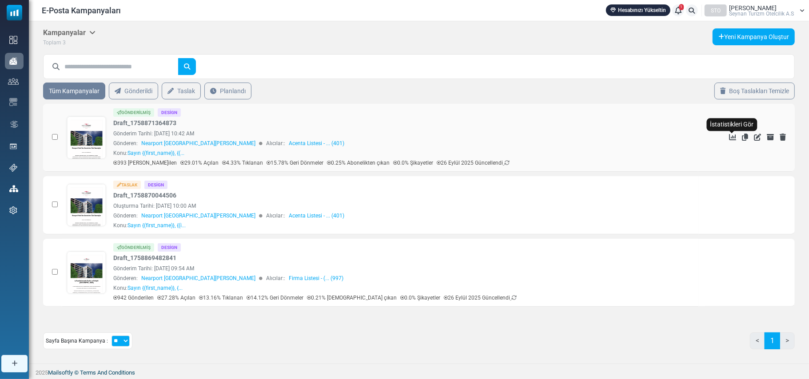
click at [731, 137] on icon "İstatistikleri Gör" at bounding box center [732, 137] width 7 height 7
click at [783, 203] on icon "Sil" at bounding box center [782, 204] width 6 height 7
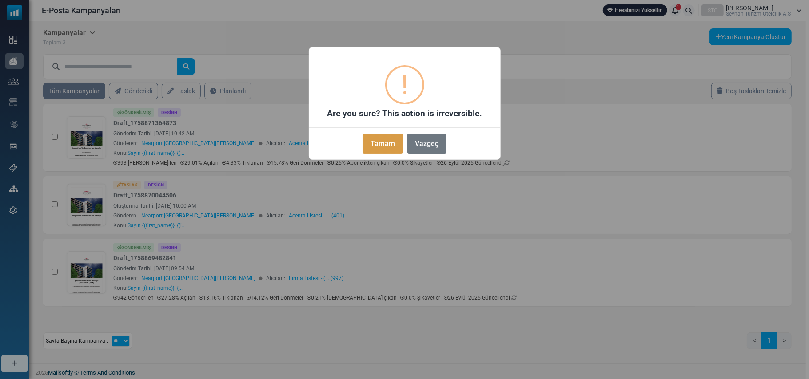
click at [384, 143] on button "Tamam" at bounding box center [382, 144] width 40 height 20
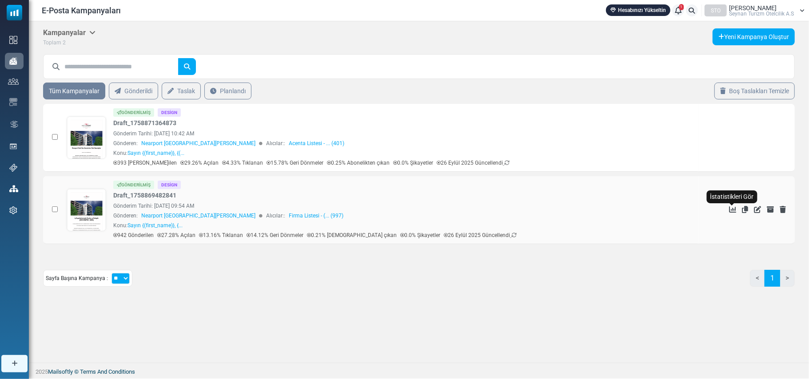
click at [730, 210] on icon "İstatistikleri Gör" at bounding box center [732, 209] width 7 height 7
click at [729, 208] on icon "İstatistikleri Gör" at bounding box center [732, 209] width 7 height 7
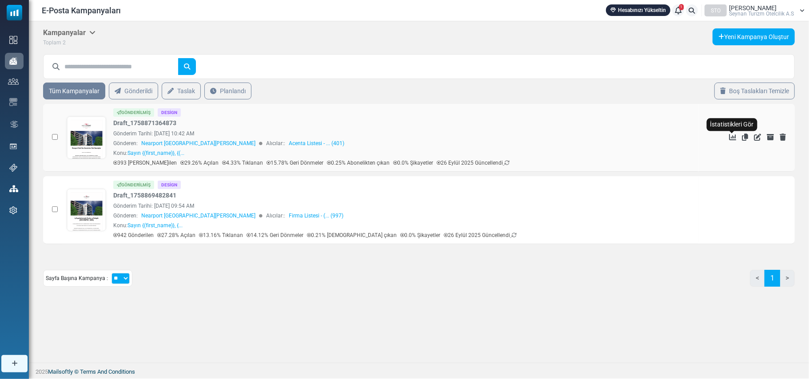
click at [730, 137] on icon "İstatistikleri Gör" at bounding box center [732, 137] width 7 height 7
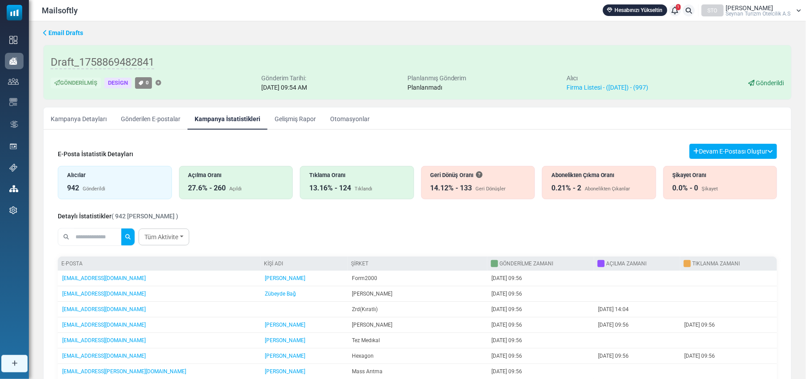
click at [594, 187] on div "Abonelikten Çıkanlar" at bounding box center [607, 190] width 46 height 8
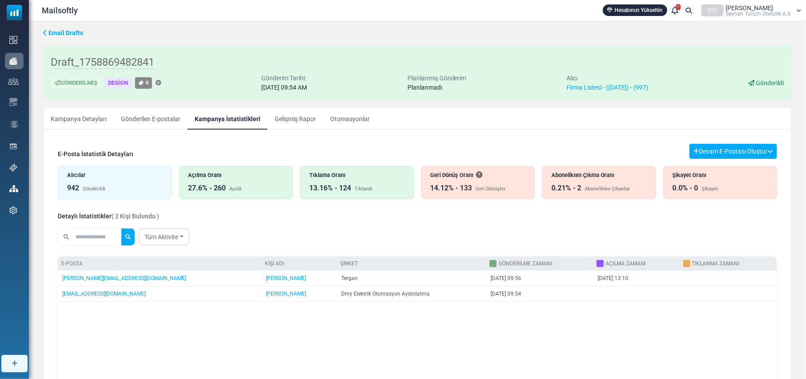
click at [476, 187] on div "Geri Dönüşler" at bounding box center [491, 190] width 30 height 8
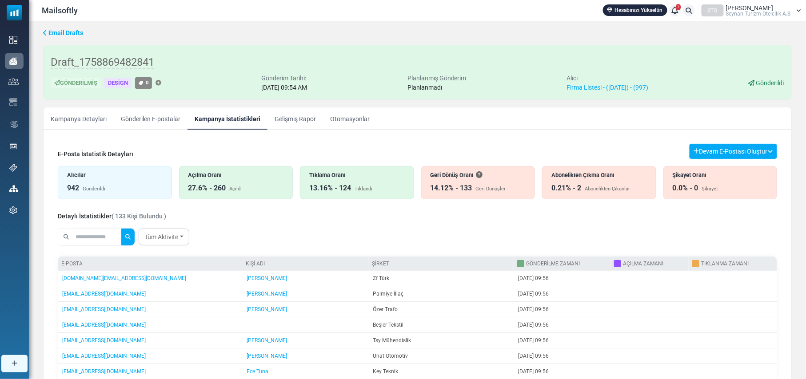
click at [464, 185] on div "14.12% - 133" at bounding box center [451, 188] width 42 height 11
click at [481, 183] on div "Geri Dönüş Oranı 14.12% - 133 Geri Dönüşler" at bounding box center [478, 182] width 114 height 33
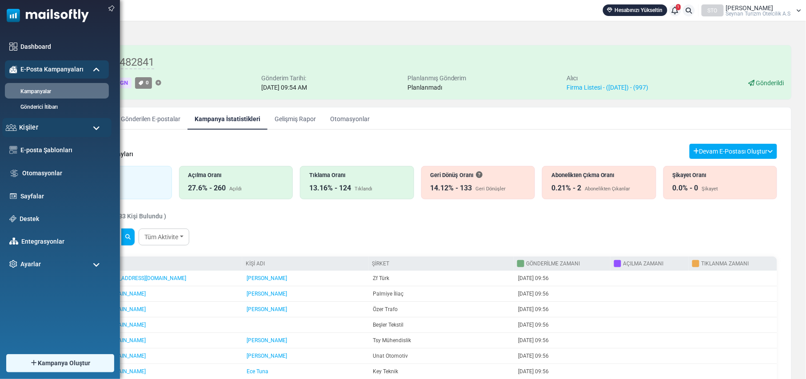
click at [91, 127] on div "Kişiler" at bounding box center [56, 127] width 109 height 19
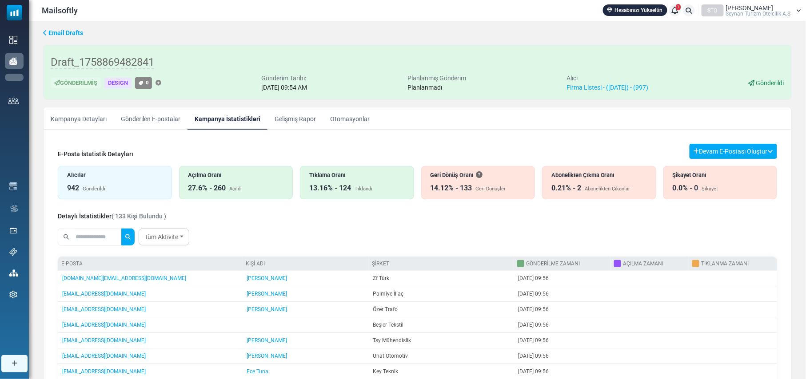
click at [0, 0] on link "Kişi Listeleri" at bounding box center [0, 0] width 0 height 0
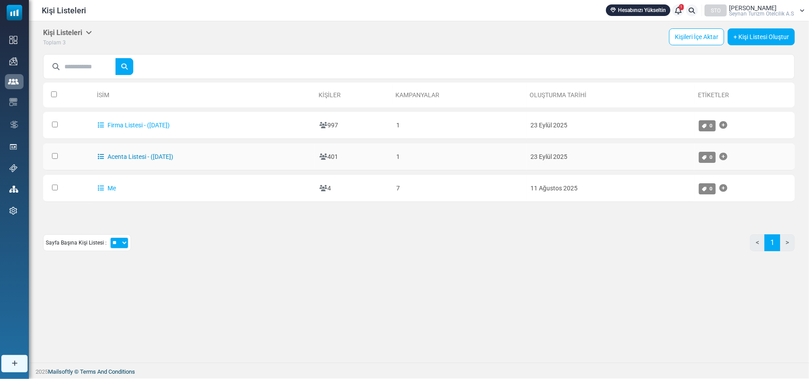
click at [129, 155] on link "Acenta Listesi - ([DATE])" at bounding box center [136, 156] width 76 height 7
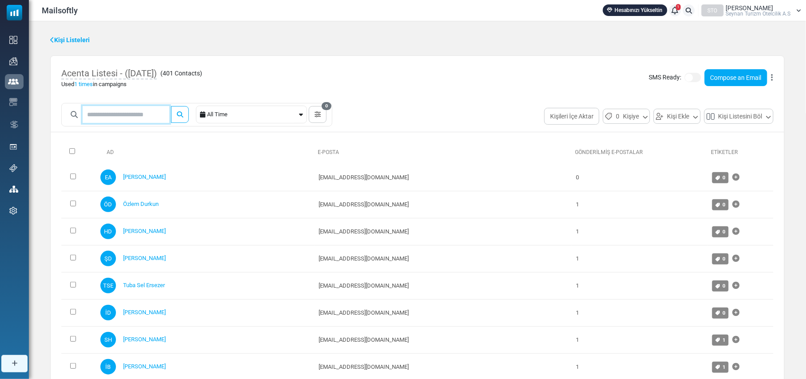
click at [127, 112] on input "text" at bounding box center [126, 114] width 87 height 17
type input "********"
click at [171, 106] on button "submit" at bounding box center [180, 114] width 18 height 17
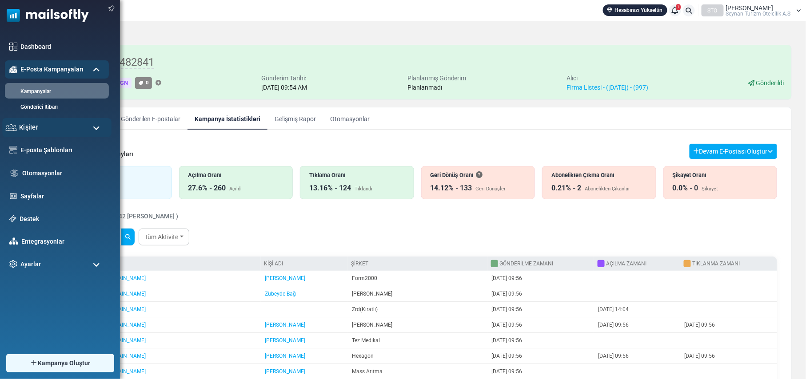
click at [36, 128] on span "Kişiler" at bounding box center [28, 128] width 19 height 10
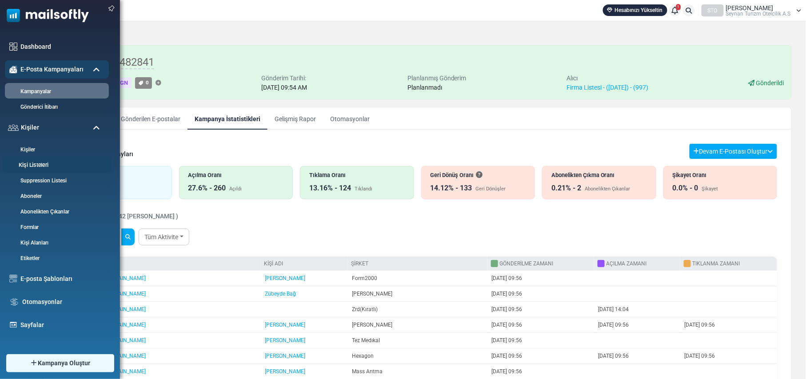
click at [34, 169] on link "Kişi Listeleri" at bounding box center [55, 165] width 107 height 8
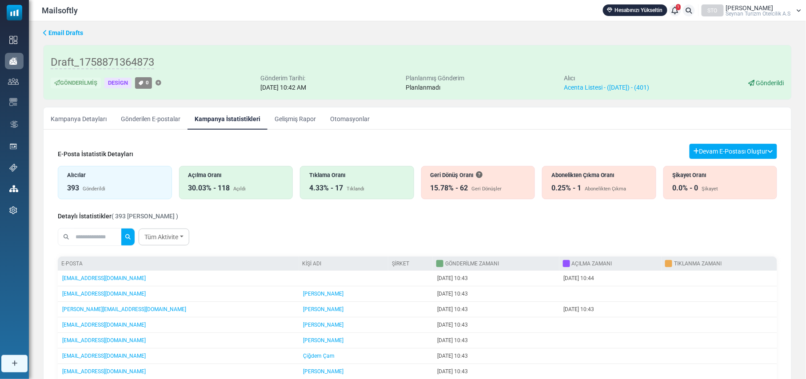
click at [468, 184] on div "15.78% - 62 [PERSON_NAME] Dönüşler" at bounding box center [477, 188] width 95 height 11
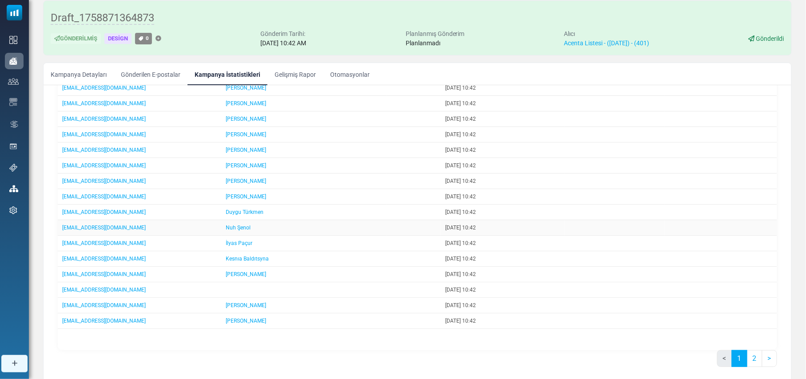
scroll to position [85, 0]
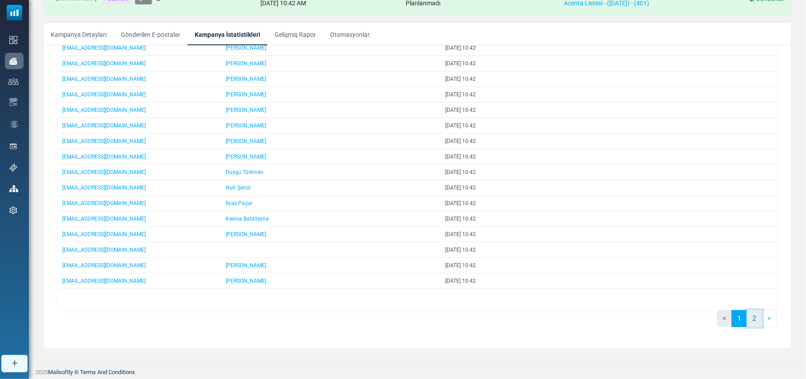
click at [748, 317] on link "2" at bounding box center [755, 318] width 16 height 17
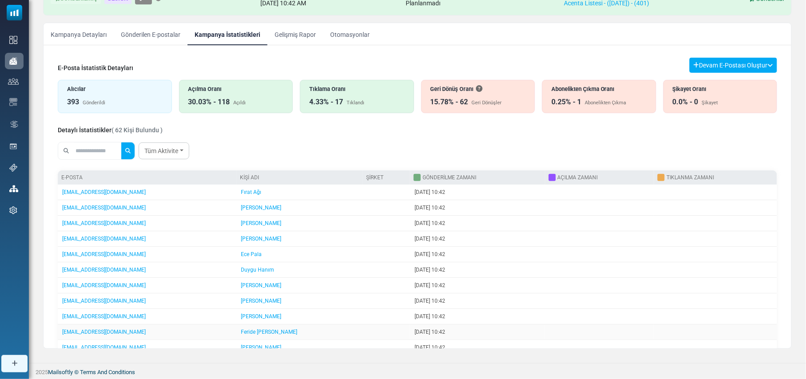
scroll to position [0, 0]
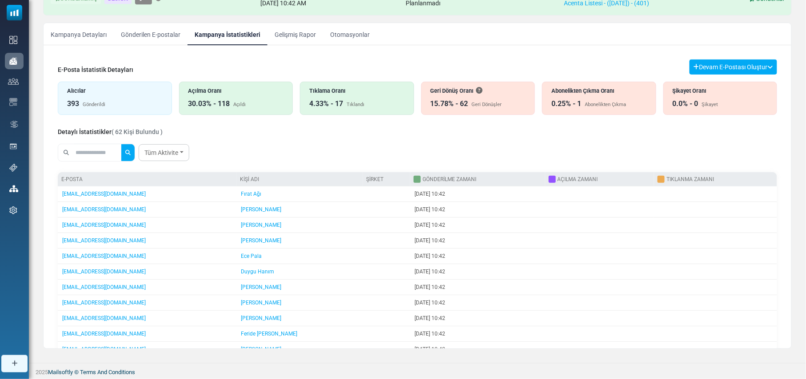
click at [488, 102] on div "Geri Dönüşler" at bounding box center [487, 105] width 30 height 8
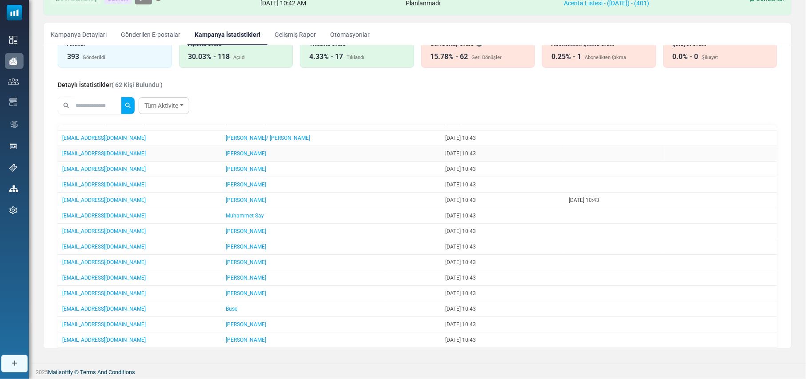
scroll to position [118, 0]
drag, startPoint x: 461, startPoint y: 331, endPoint x: 392, endPoint y: 331, distance: 69.3
click at [441, 331] on td "[DATE] 10:43" at bounding box center [502, 325] width 123 height 16
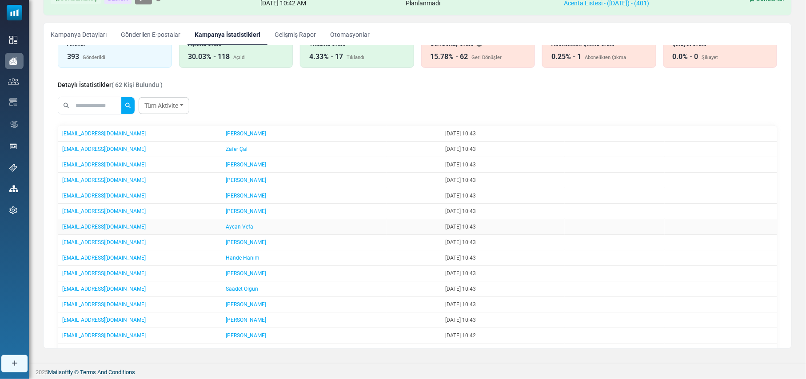
scroll to position [296, 0]
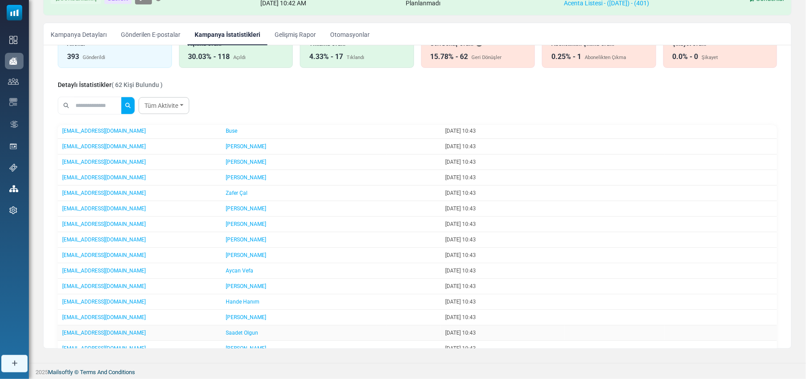
drag, startPoint x: 469, startPoint y: 344, endPoint x: 389, endPoint y: 347, distance: 80.0
click at [441, 341] on td "[DATE] 10:43" at bounding box center [502, 334] width 123 height 16
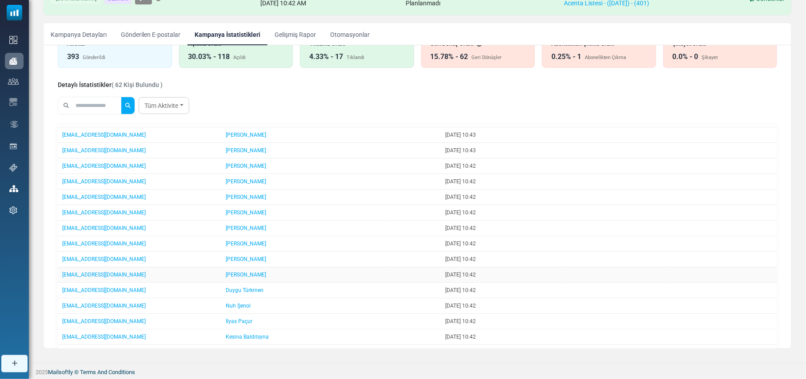
scroll to position [472, 0]
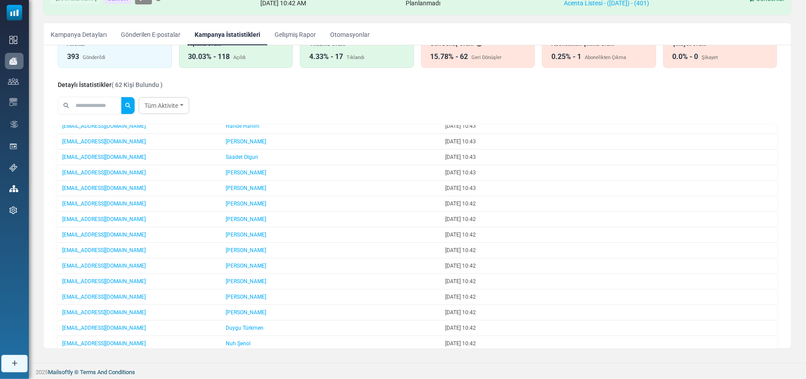
drag, startPoint x: 457, startPoint y: 344, endPoint x: 388, endPoint y: 350, distance: 69.6
click at [441, 336] on td "[DATE] 10:42" at bounding box center [502, 329] width 123 height 16
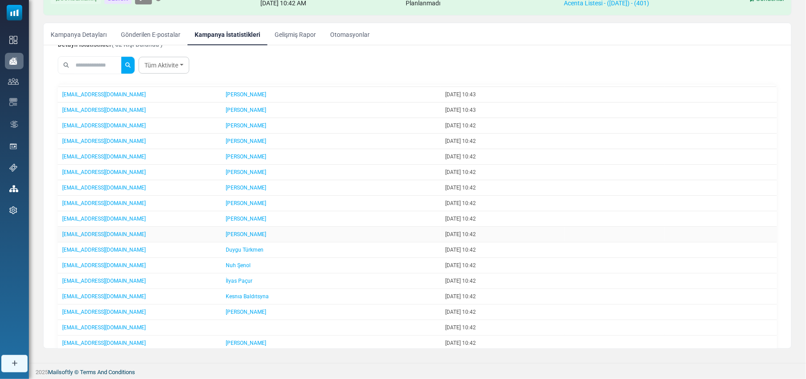
scroll to position [108, 0]
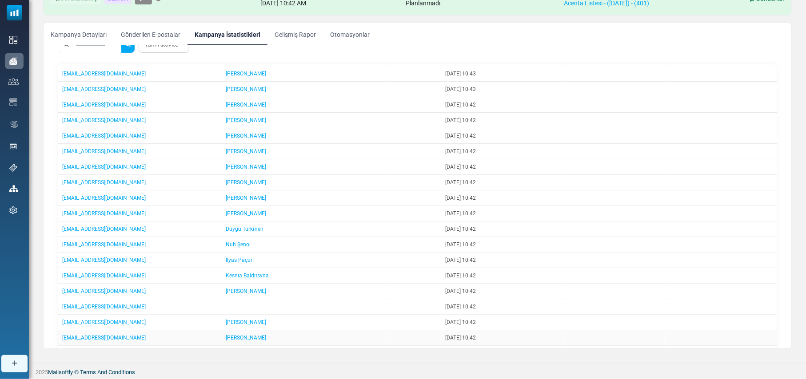
drag, startPoint x: 461, startPoint y: 340, endPoint x: 384, endPoint y: 344, distance: 76.5
click at [384, 344] on tr "[EMAIL_ADDRESS][DOMAIN_NAME] Gülşah Acar [DATE] 10:42" at bounding box center [417, 338] width 719 height 16
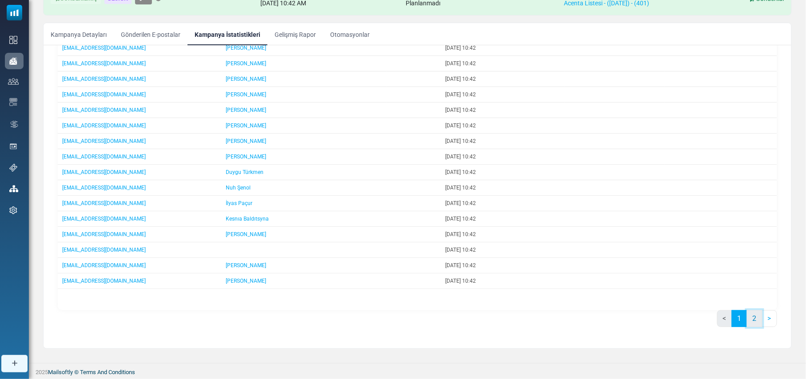
click at [752, 317] on link "2" at bounding box center [755, 318] width 16 height 17
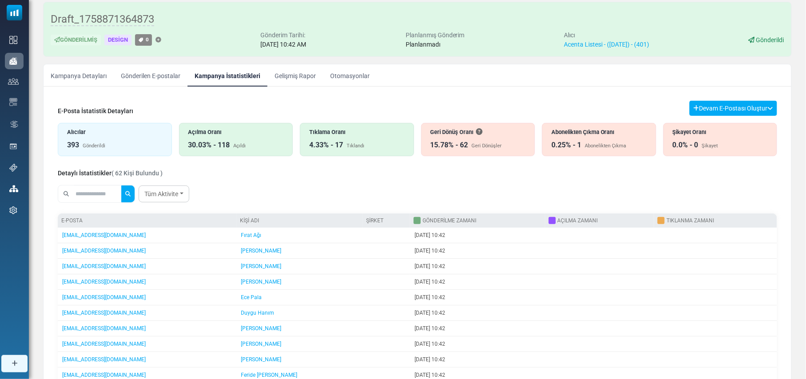
scroll to position [0, 0]
